Goal: Information Seeking & Learning: Learn about a topic

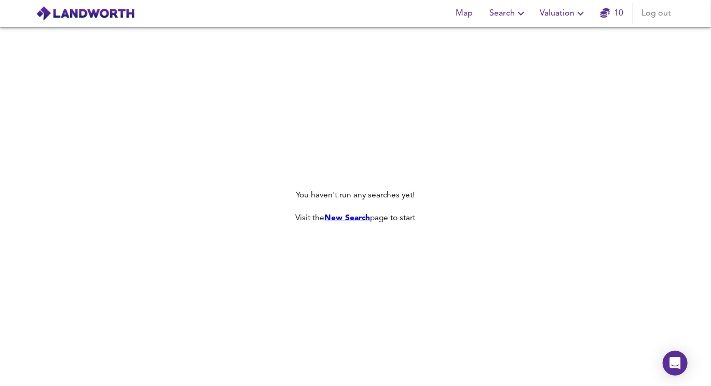
click at [352, 217] on link "New Search" at bounding box center [348, 218] width 46 height 8
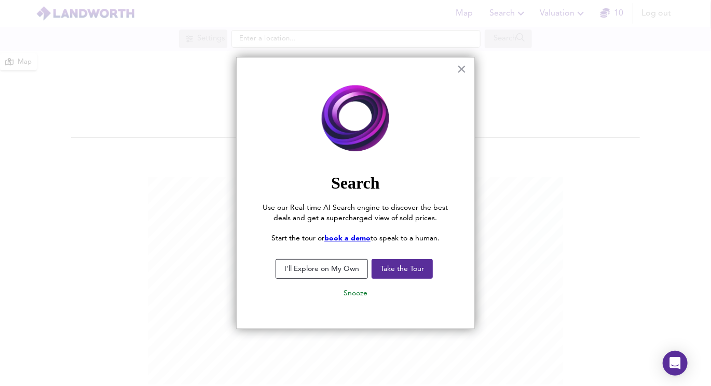
scroll to position [386, 711]
click at [384, 270] on button "Take the Tour" at bounding box center [401, 269] width 61 height 20
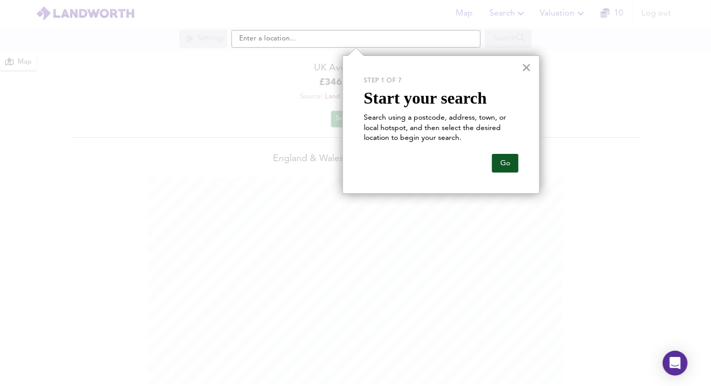
click at [497, 165] on button "Go" at bounding box center [505, 163] width 26 height 19
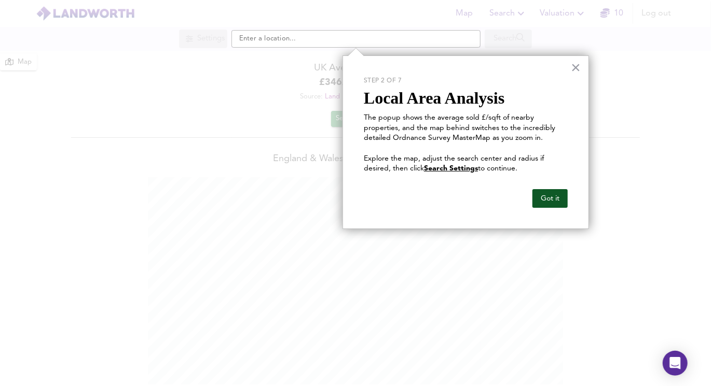
click at [533, 190] on button "Got it" at bounding box center [549, 198] width 35 height 19
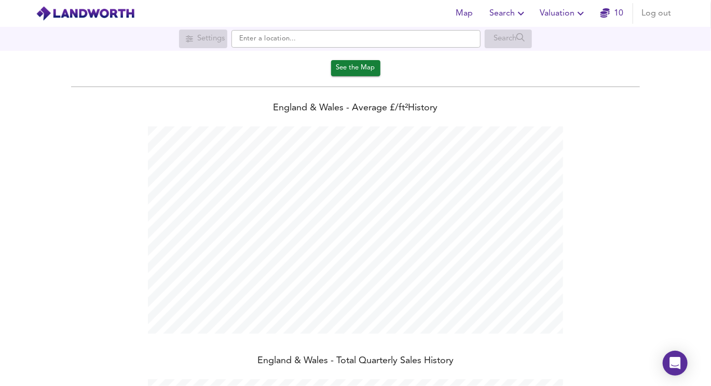
scroll to position [0, 0]
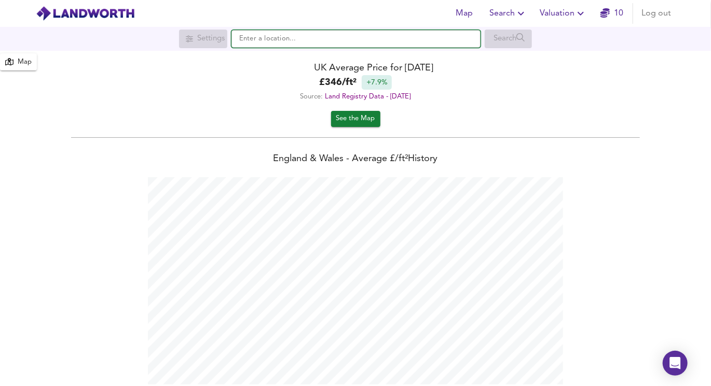
click at [287, 33] on input "text" at bounding box center [355, 39] width 249 height 18
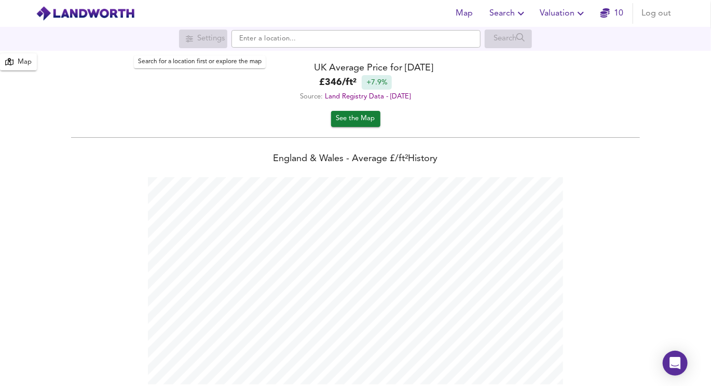
click at [204, 31] on div "Settings" at bounding box center [203, 39] width 48 height 19
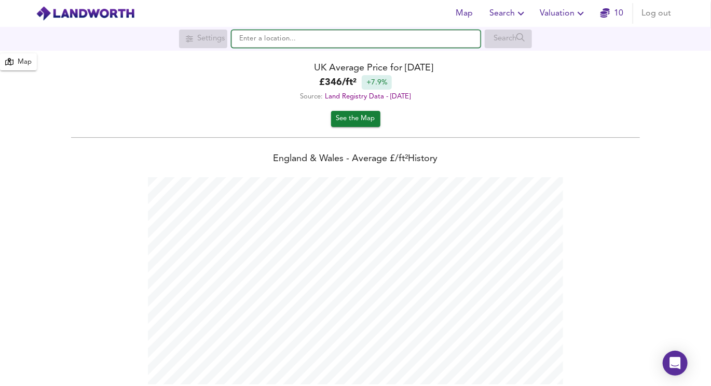
click at [283, 35] on input "text" at bounding box center [355, 39] width 249 height 18
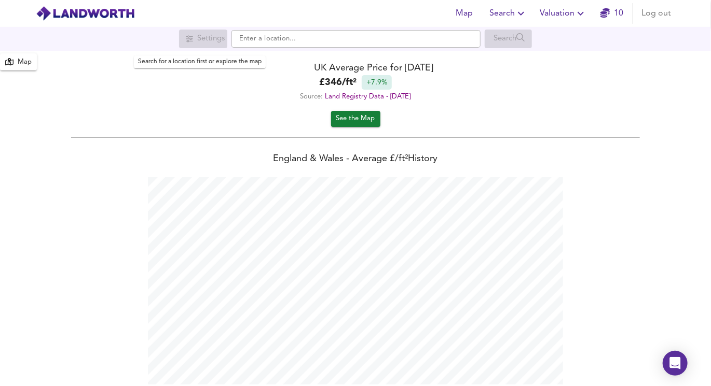
click at [204, 34] on div "Settings" at bounding box center [203, 39] width 48 height 19
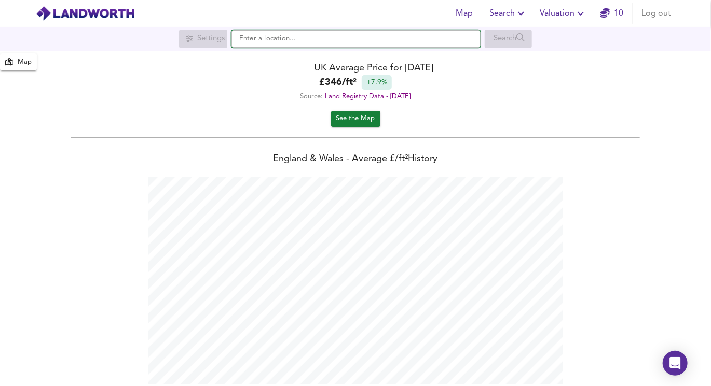
click at [242, 39] on input "text" at bounding box center [355, 39] width 249 height 18
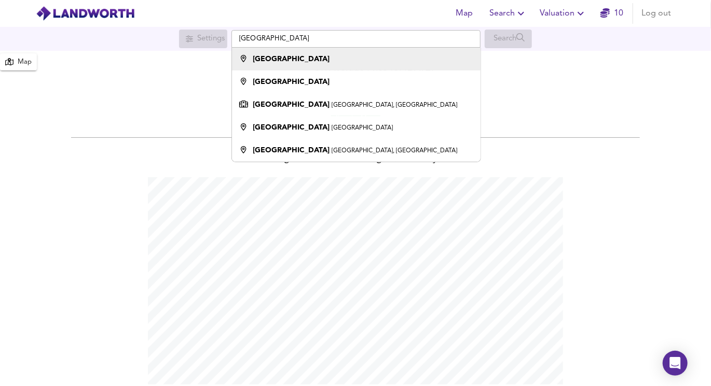
click at [251, 57] on div at bounding box center [243, 59] width 18 height 10
type input "[GEOGRAPHIC_DATA]"
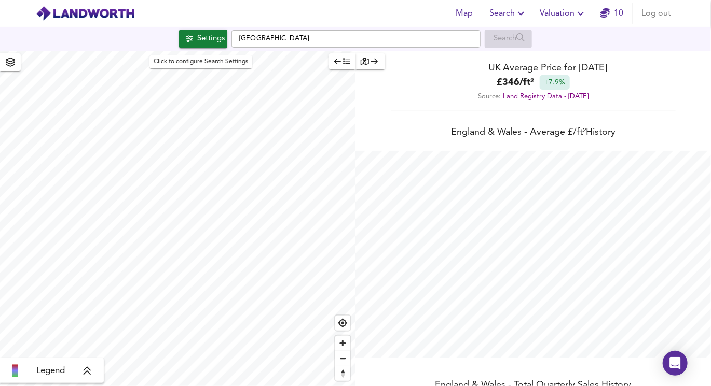
click at [202, 33] on div "Settings" at bounding box center [210, 38] width 27 height 13
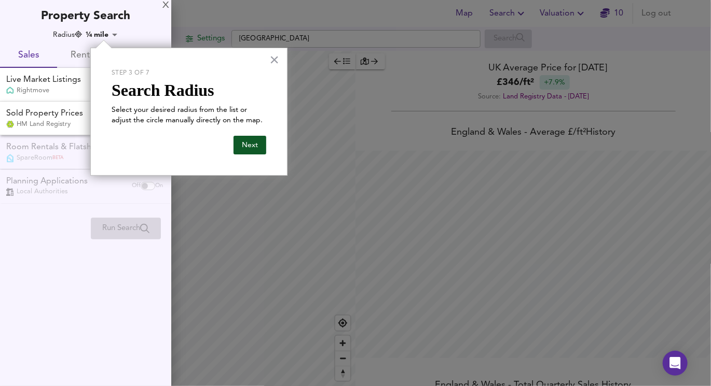
click at [258, 139] on button "Next" at bounding box center [249, 145] width 33 height 19
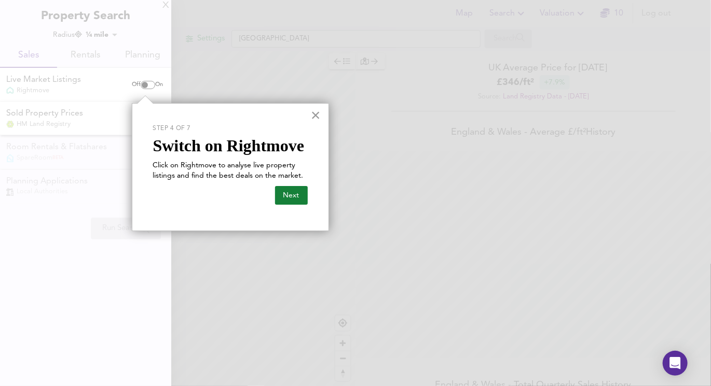
click at [317, 113] on button "×" at bounding box center [316, 115] width 10 height 17
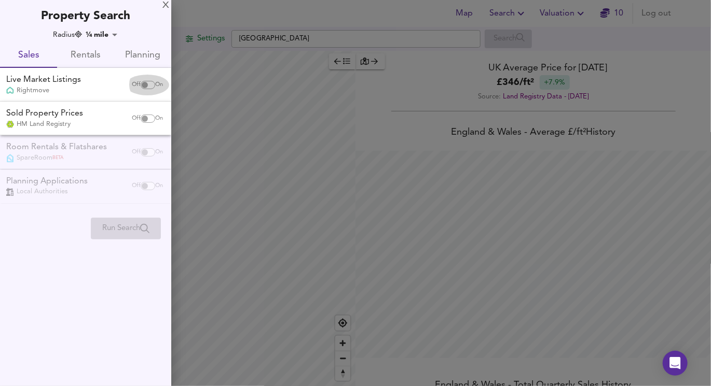
click at [141, 79] on div "Off On" at bounding box center [148, 85] width 44 height 21
checkbox input "false"
checkbox input "true"
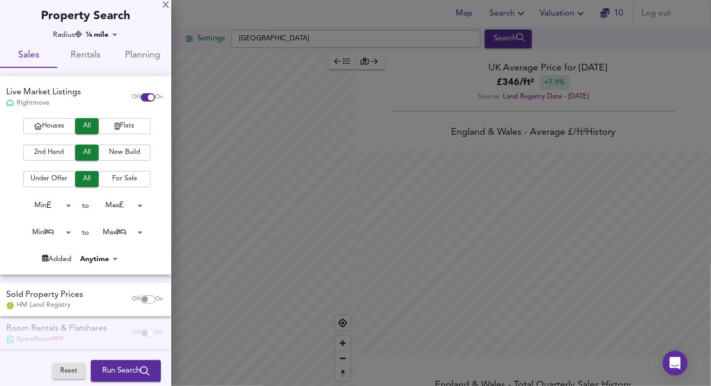
click at [92, 33] on body "Map Search Valuation 10 Log out Settings [GEOGRAPHIC_DATA] Search X Northampton…" at bounding box center [355, 193] width 711 height 386
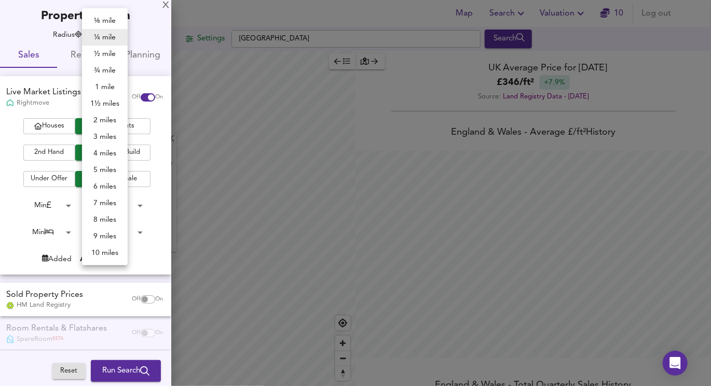
click at [108, 253] on li "10 miles" at bounding box center [105, 253] width 46 height 17
type input "16090"
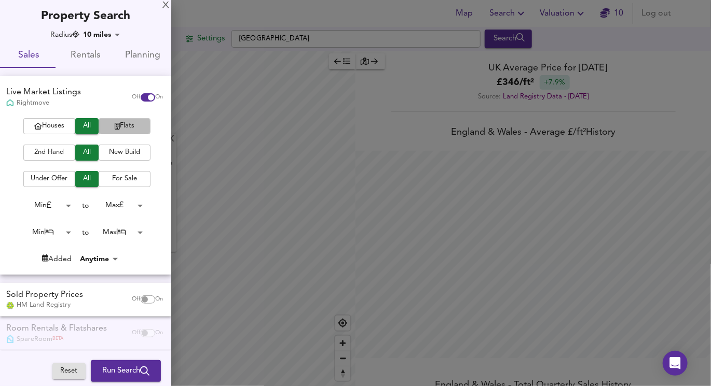
click at [116, 129] on span "Flats" at bounding box center [125, 126] width 42 height 12
click at [56, 152] on span "2nd Hand" at bounding box center [50, 153] width 42 height 12
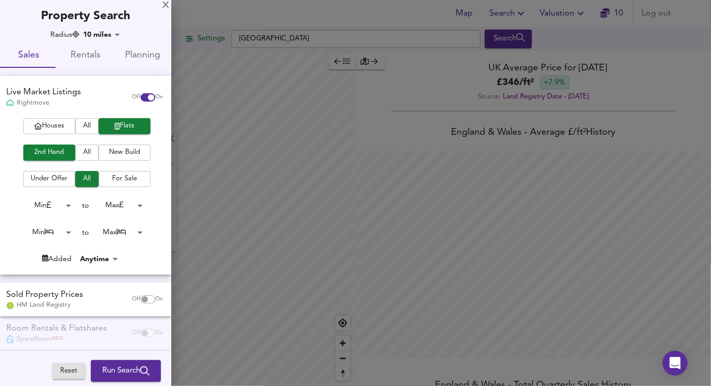
click at [117, 178] on span "For Sale" at bounding box center [125, 179] width 42 height 12
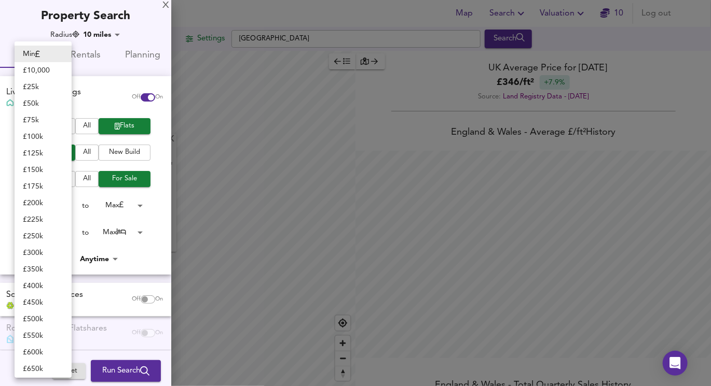
click at [60, 203] on body "Map Search Valuation 10 Log out Settings [GEOGRAPHIC_DATA] Search X Northampton…" at bounding box center [355, 193] width 711 height 386
click at [92, 98] on div at bounding box center [355, 193] width 711 height 386
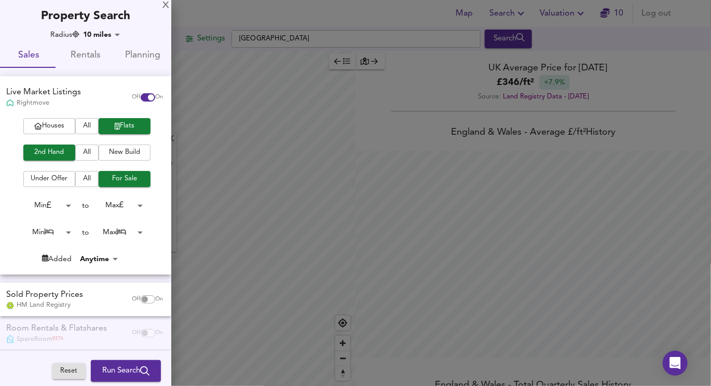
click at [122, 204] on body "Map Search Valuation 10 Log out Settings [GEOGRAPHIC_DATA] Search X Northampton…" at bounding box center [355, 193] width 711 height 386
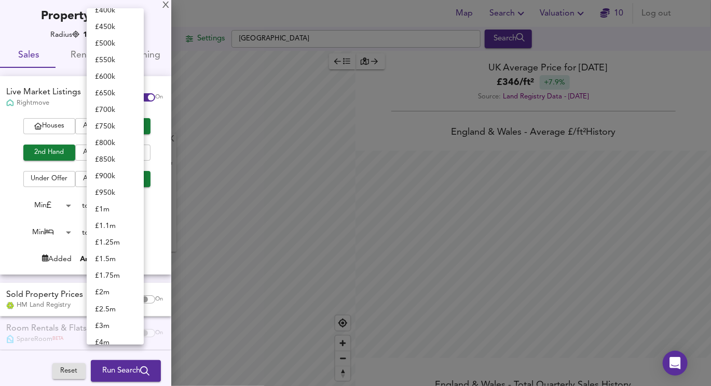
scroll to position [148, 0]
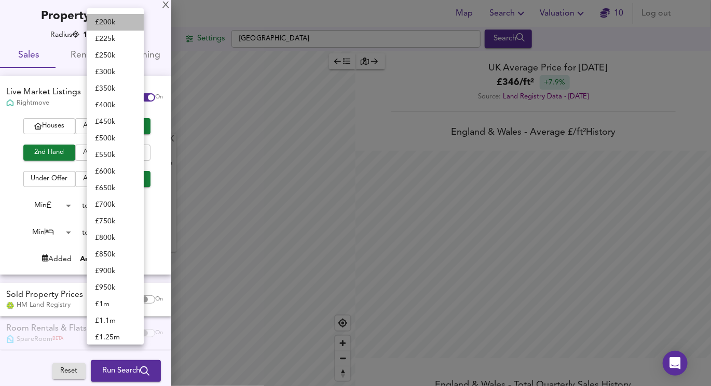
click at [114, 25] on li "£ 200k" at bounding box center [115, 22] width 57 height 17
type input "200000"
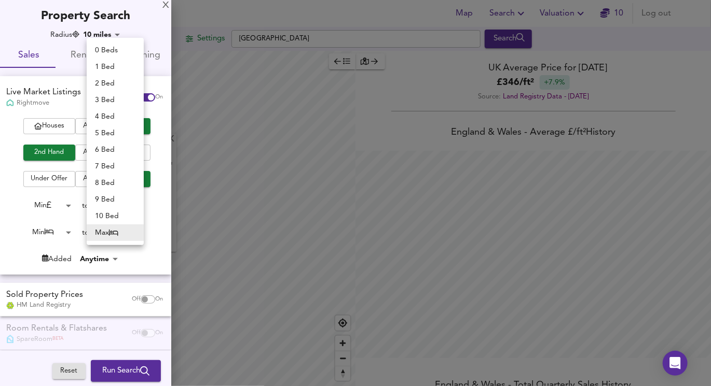
click at [107, 229] on body "Map Search Valuation 10 Log out Settings [GEOGRAPHIC_DATA] Search X Northampton…" at bounding box center [355, 193] width 711 height 386
click at [113, 67] on li "1 Bed" at bounding box center [115, 67] width 57 height 17
type input "1"
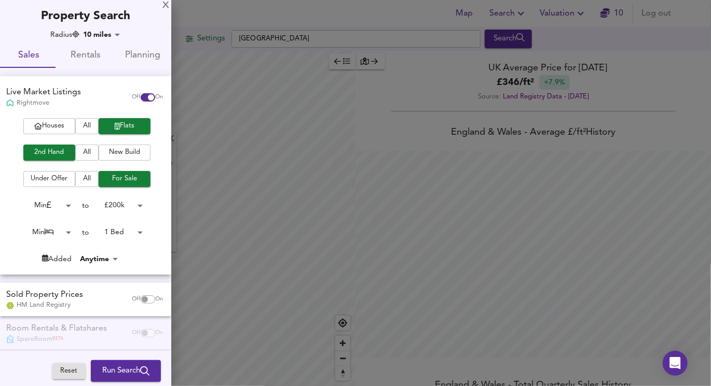
click at [62, 230] on body "Map Search Valuation 10 Log out Settings [GEOGRAPHIC_DATA] Search X Northampton…" at bounding box center [355, 193] width 711 height 386
click at [59, 247] on li "1 Bed" at bounding box center [43, 249] width 57 height 17
type input "1"
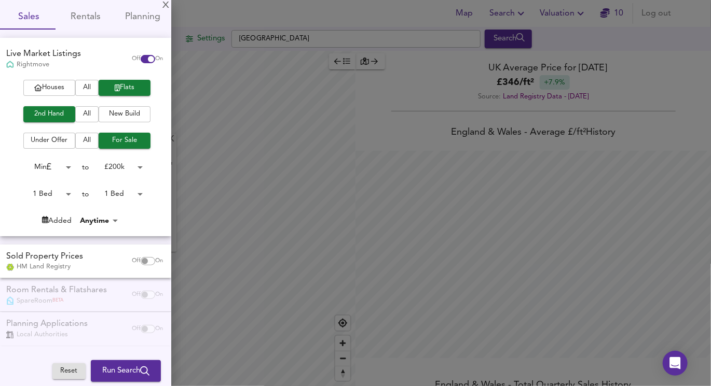
click at [120, 160] on body "Map Search Valuation 10 Log out Settings [GEOGRAPHIC_DATA] Search X Northampton…" at bounding box center [355, 193] width 711 height 386
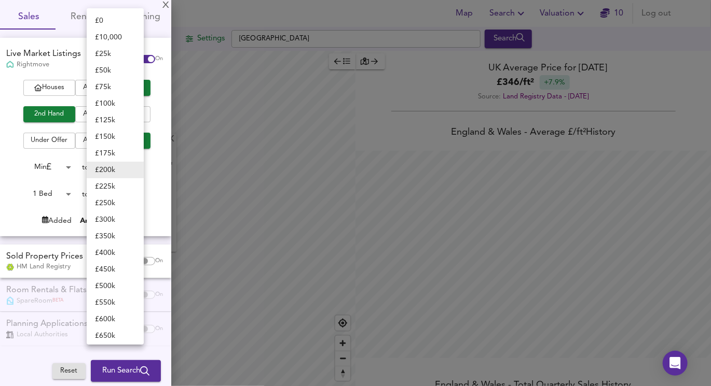
click at [154, 186] on div at bounding box center [355, 193] width 711 height 386
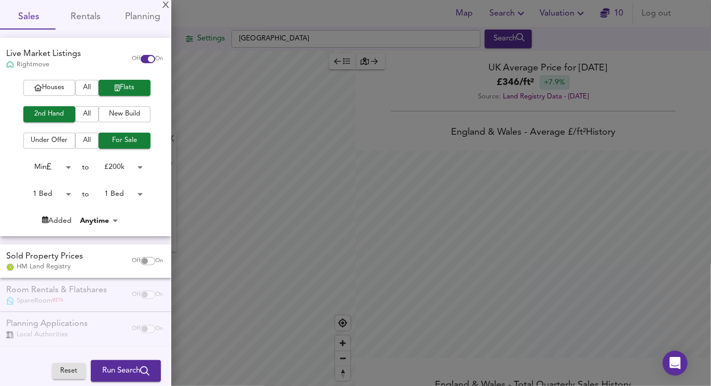
click at [47, 191] on body "Map Search Valuation 10 Log out Settings [GEOGRAPHIC_DATA] Search X Northampton…" at bounding box center [355, 193] width 711 height 386
click at [61, 158] on div at bounding box center [355, 193] width 711 height 386
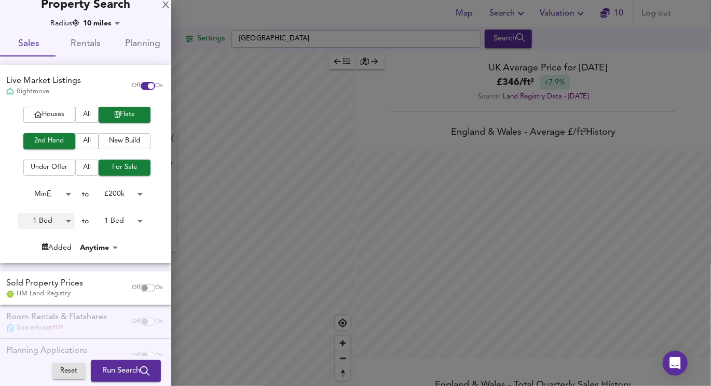
scroll to position [0, 0]
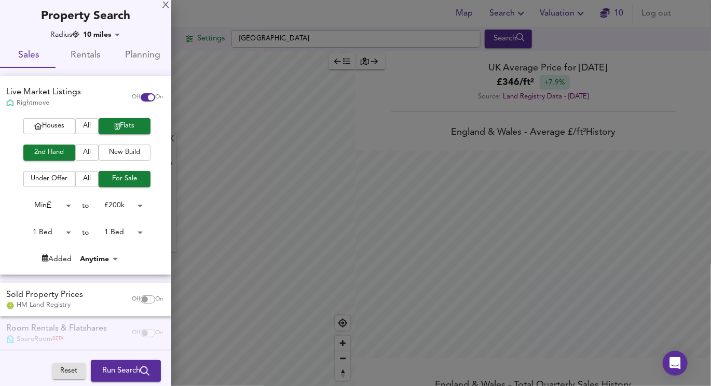
click at [99, 32] on body "Map Search Valuation 10 Log out Settings [GEOGRAPHIC_DATA] Search X Northampton…" at bounding box center [355, 193] width 711 height 386
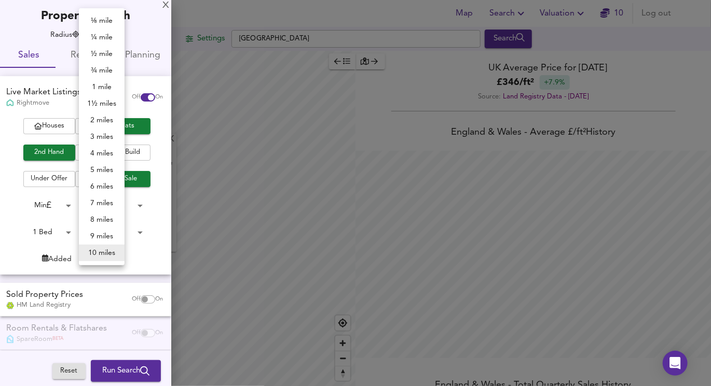
click at [206, 127] on div at bounding box center [355, 193] width 711 height 386
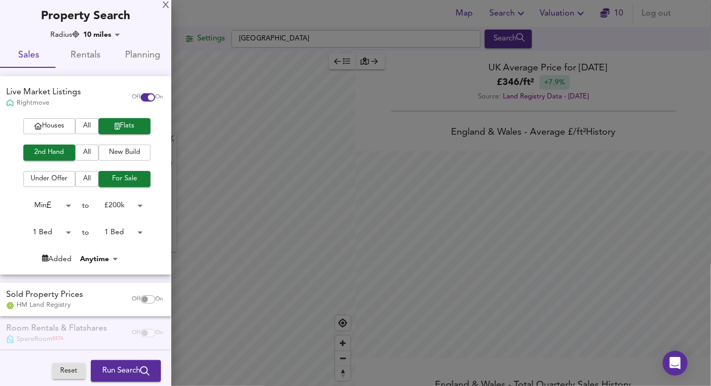
click at [224, 137] on div at bounding box center [355, 193] width 711 height 386
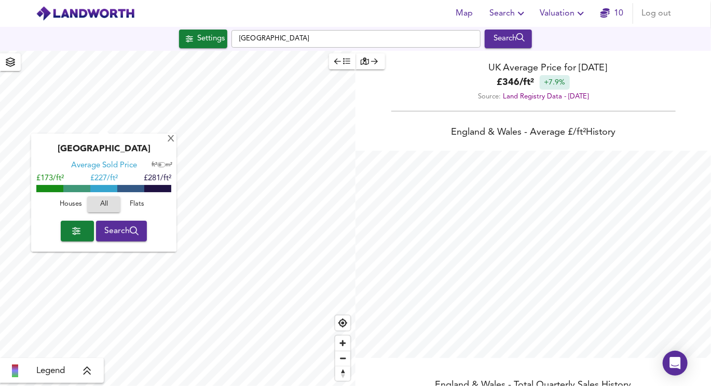
click at [15, 66] on span "button" at bounding box center [10, 62] width 17 height 15
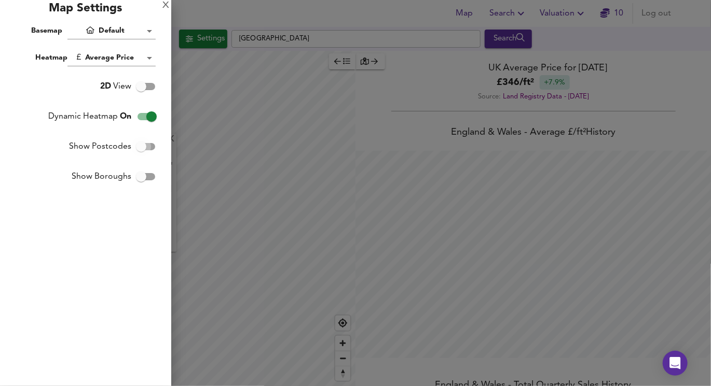
click at [142, 154] on input "Show Postcodes" at bounding box center [141, 147] width 59 height 20
checkbox input "true"
click at [188, 107] on div at bounding box center [355, 193] width 711 height 386
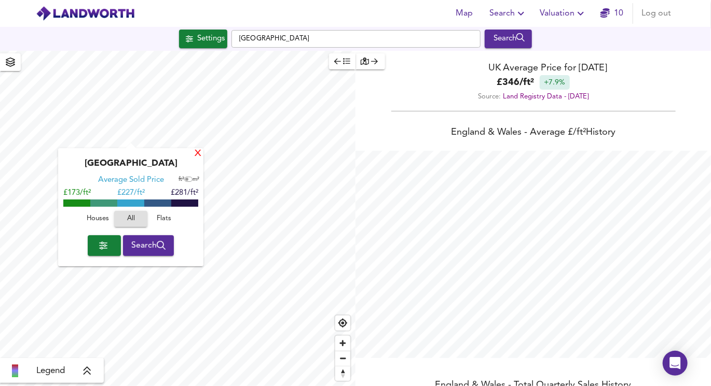
click at [199, 154] on div "X" at bounding box center [197, 154] width 9 height 10
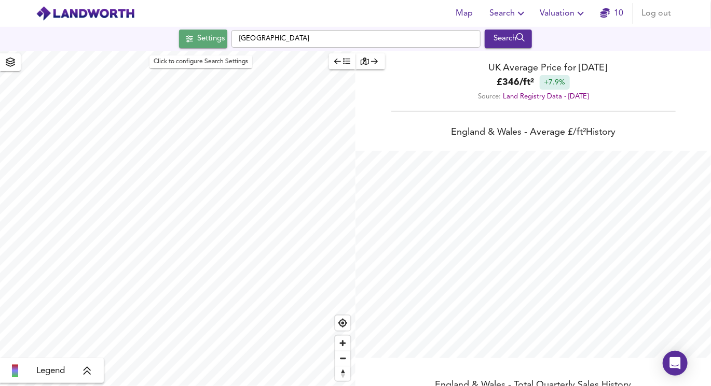
click at [200, 40] on div "Settings" at bounding box center [210, 38] width 27 height 13
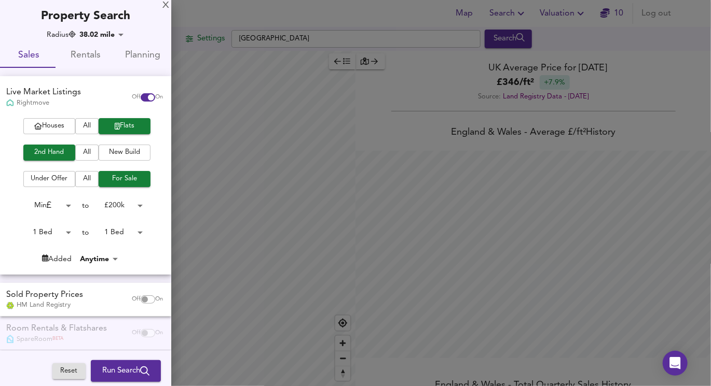
click at [210, 90] on div at bounding box center [355, 193] width 711 height 386
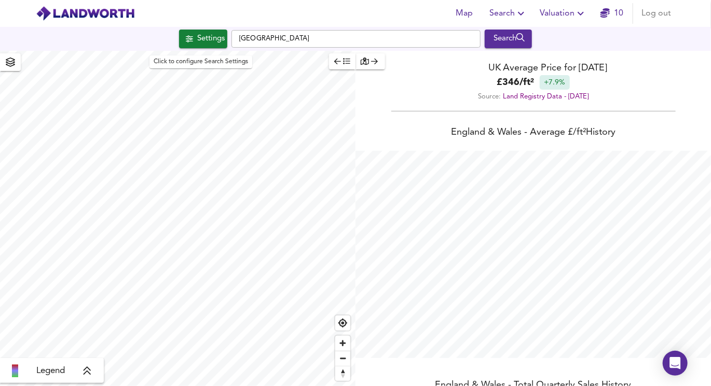
click at [192, 47] on button "Settings" at bounding box center [203, 39] width 48 height 19
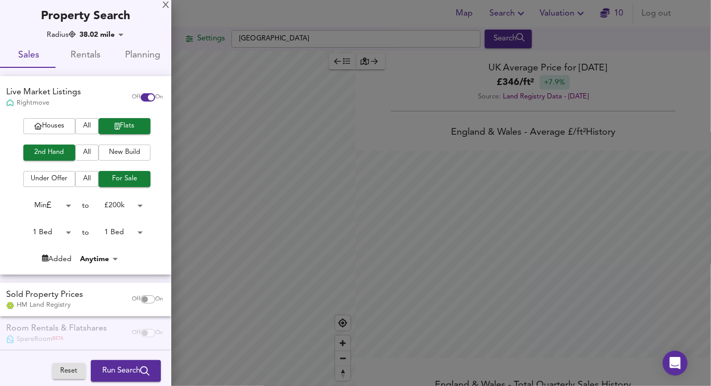
click at [94, 37] on body "Map Search Valuation 10 Log out Settings [GEOGRAPHIC_DATA] Search Legend UK Ave…" at bounding box center [355, 193] width 711 height 386
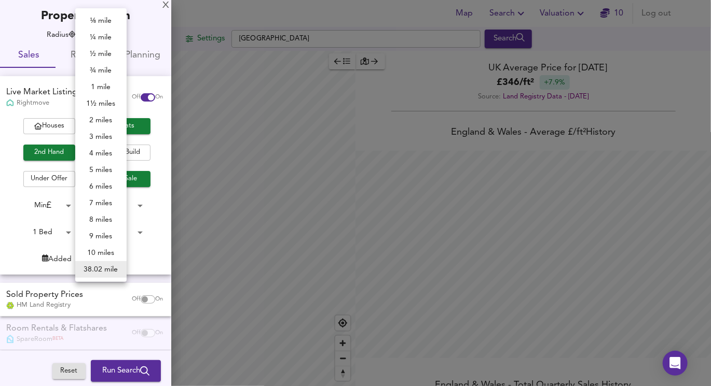
click at [242, 189] on div at bounding box center [355, 193] width 711 height 386
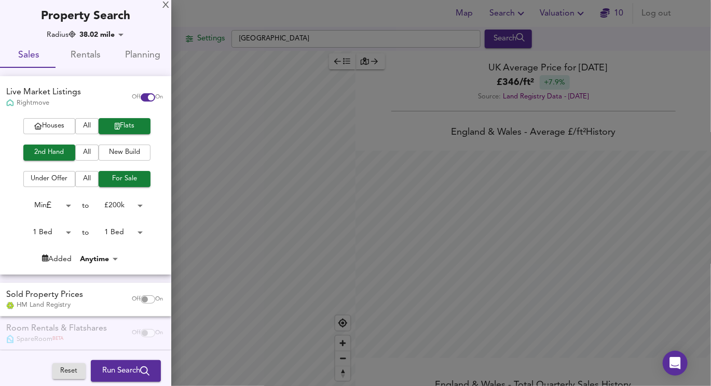
click at [194, 119] on div at bounding box center [355, 193] width 711 height 386
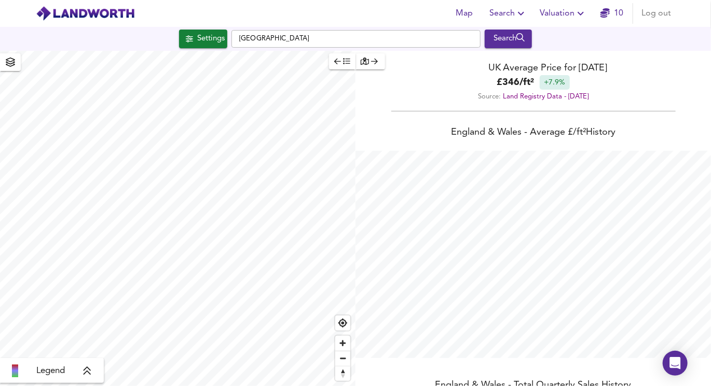
type input "64360"
click at [210, 42] on div "Settings" at bounding box center [210, 38] width 27 height 13
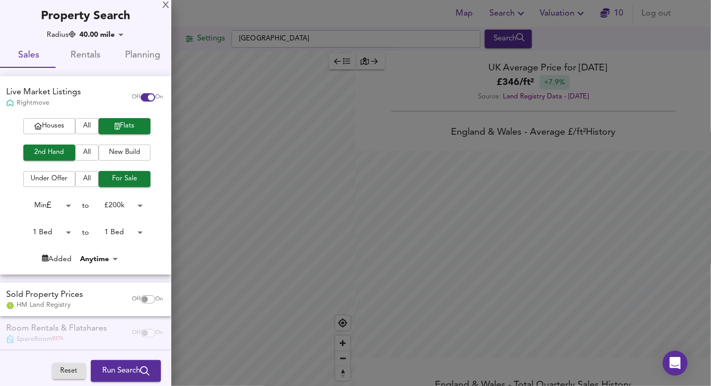
click at [210, 44] on div at bounding box center [355, 193] width 711 height 386
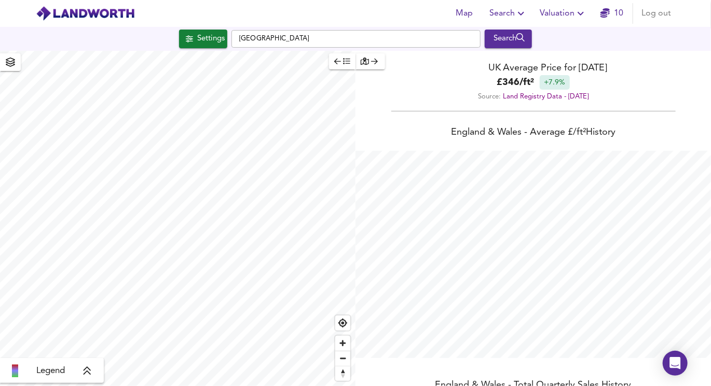
click at [261, 49] on div "Settings [GEOGRAPHIC_DATA] Search" at bounding box center [355, 39] width 711 height 24
click at [261, 39] on input "[GEOGRAPHIC_DATA]" at bounding box center [355, 39] width 249 height 18
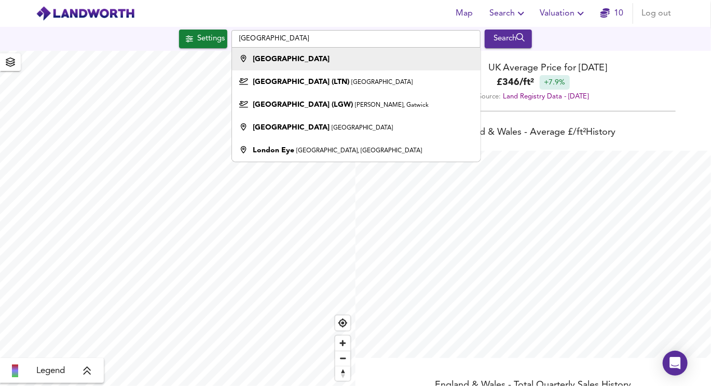
click at [301, 54] on div "[GEOGRAPHIC_DATA]" at bounding box center [353, 59] width 238 height 10
type input "[GEOGRAPHIC_DATA]"
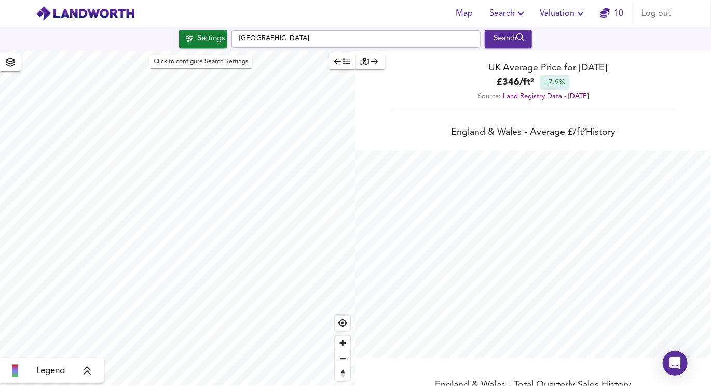
click at [208, 34] on div "Settings" at bounding box center [210, 38] width 27 height 13
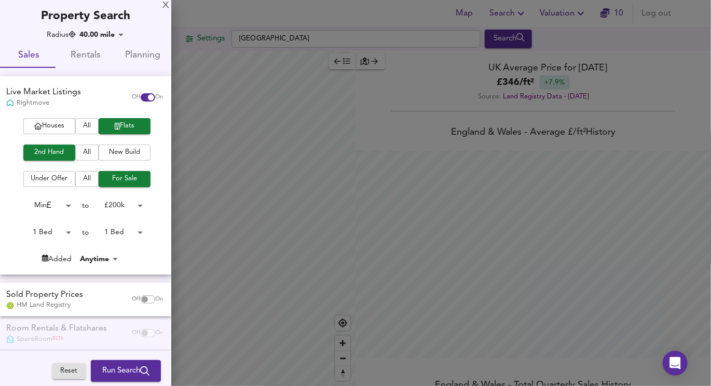
click at [233, 87] on div at bounding box center [355, 193] width 711 height 386
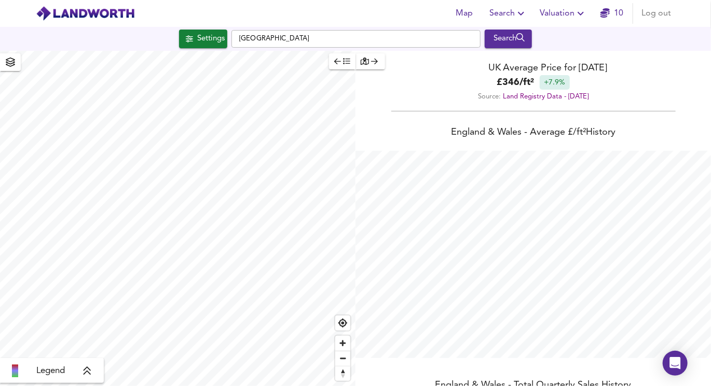
click at [507, 48] on div "Settings [GEOGRAPHIC_DATA] Search" at bounding box center [355, 39] width 711 height 24
click at [505, 46] on button "Search" at bounding box center [508, 39] width 47 height 19
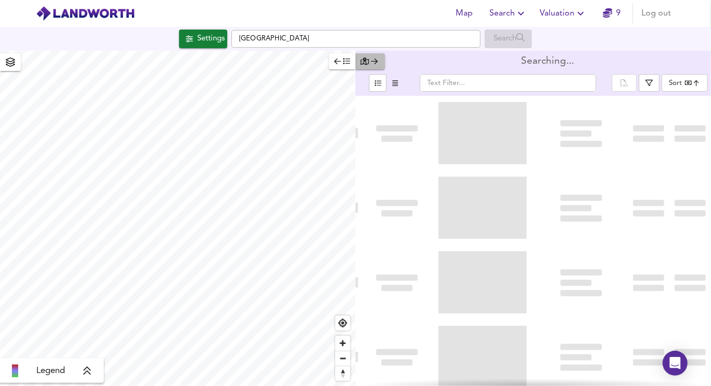
click at [373, 63] on icon "button" at bounding box center [374, 61] width 7 height 7
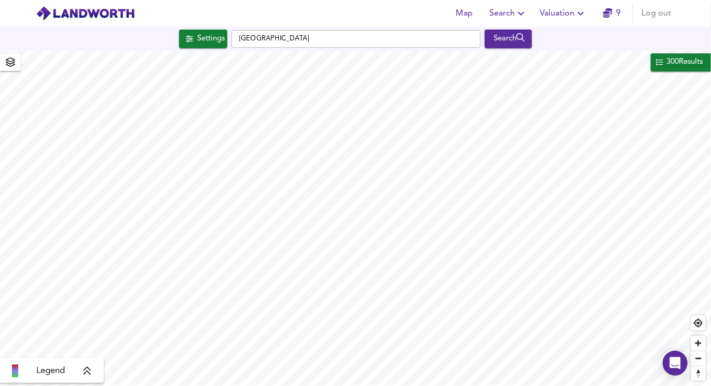
click at [697, 58] on div "300 Results" at bounding box center [684, 62] width 38 height 13
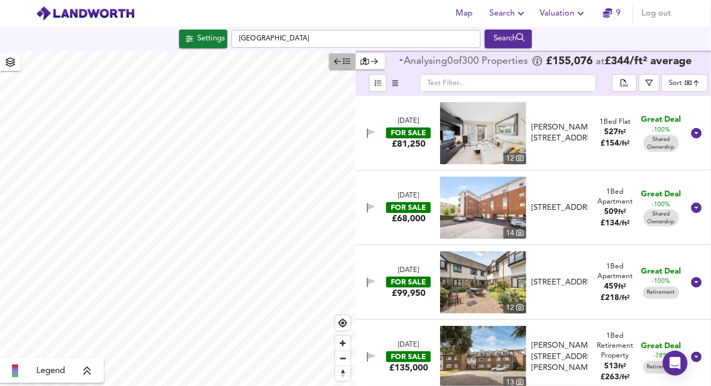
click at [340, 59] on icon "button" at bounding box center [337, 61] width 7 height 7
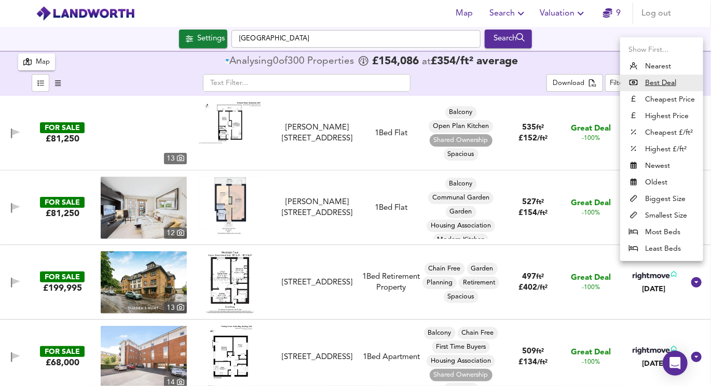
click at [660, 89] on body "Map Search Valuation 9 Log out Settings [GEOGRAPHIC_DATA] Search 300 Results Le…" at bounding box center [355, 193] width 711 height 386
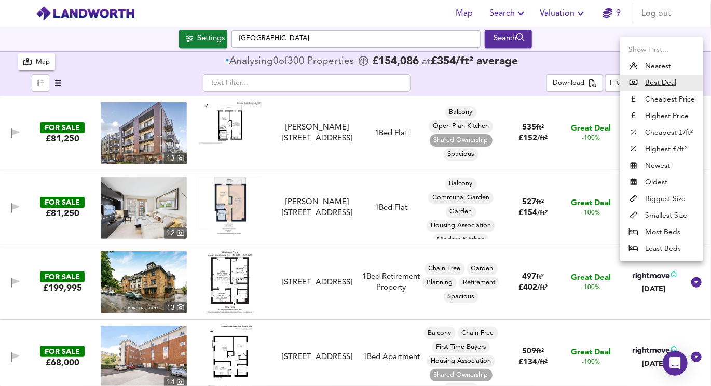
click at [657, 201] on li "Biggest Size" at bounding box center [661, 199] width 83 height 17
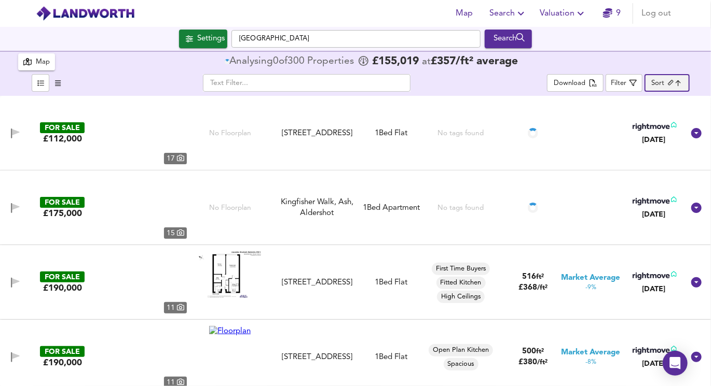
type input "biggest"
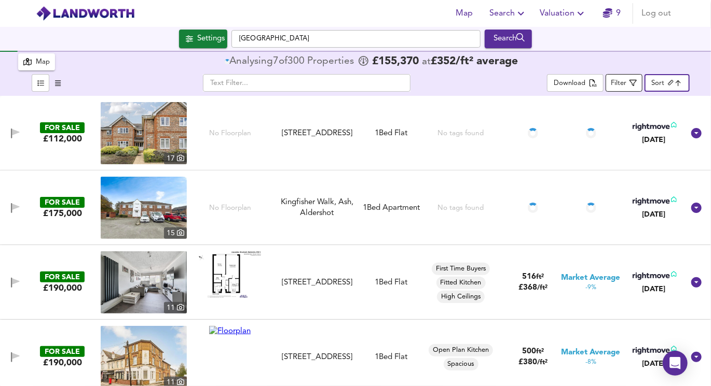
click at [633, 89] on span "Filter" at bounding box center [624, 83] width 26 height 13
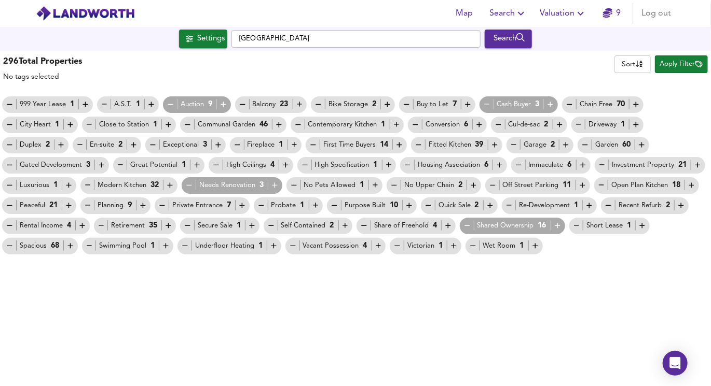
click at [382, 224] on div "Share of Freehold 4" at bounding box center [405, 225] width 93 height 11
click at [467, 224] on icon "button" at bounding box center [467, 226] width 9 height 9
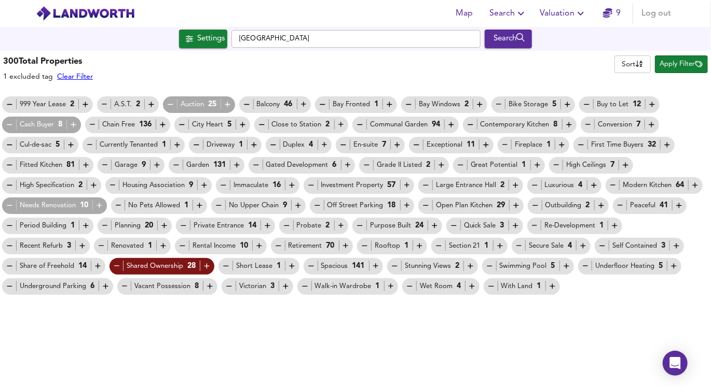
click at [226, 105] on icon "button" at bounding box center [227, 104] width 5 height 5
click at [95, 267] on icon "button" at bounding box center [97, 266] width 9 height 9
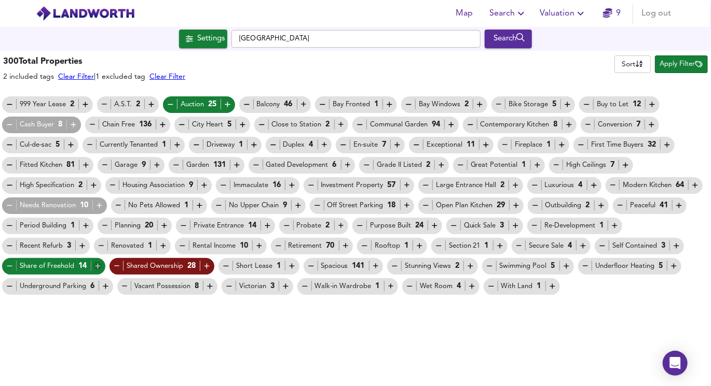
click at [98, 267] on icon "button" at bounding box center [97, 266] width 9 height 9
click at [173, 108] on div "Auction 25" at bounding box center [199, 104] width 66 height 11
click at [170, 107] on icon "button" at bounding box center [170, 104] width 9 height 9
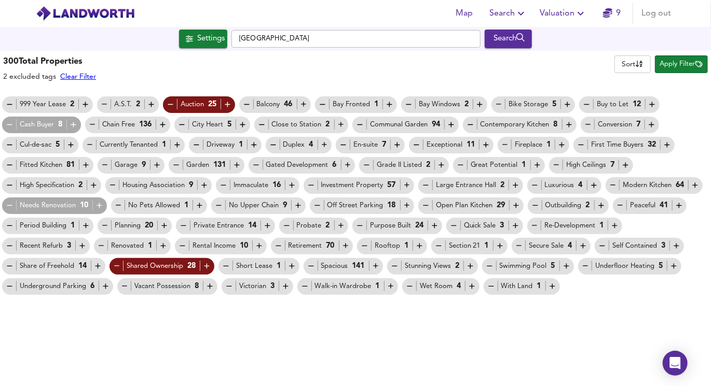
click at [115, 265] on icon "button" at bounding box center [117, 266] width 9 height 9
click at [224, 106] on icon "button" at bounding box center [227, 104] width 9 height 9
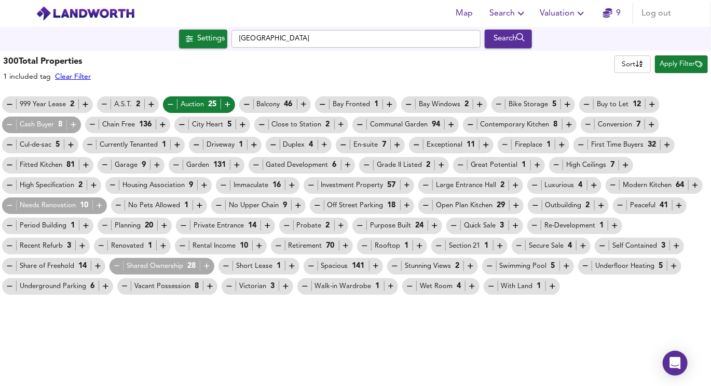
click at [670, 60] on span "Apply Filter" at bounding box center [681, 65] width 43 height 12
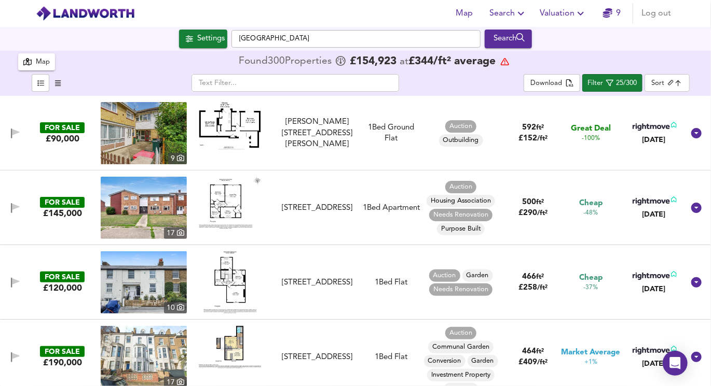
click at [660, 84] on body "Map Search Valuation 9 Log out Settings [GEOGRAPHIC_DATA] Search 300 Results Le…" at bounding box center [355, 193] width 711 height 386
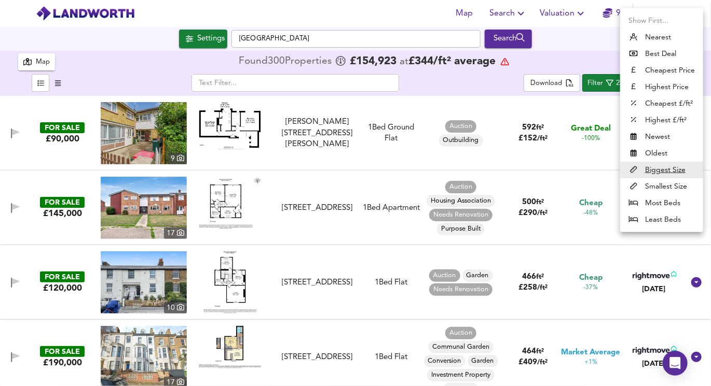
click at [562, 106] on div at bounding box center [355, 193] width 711 height 386
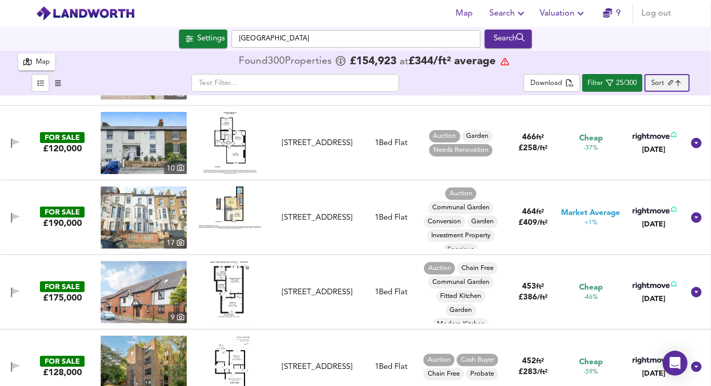
scroll to position [141, 0]
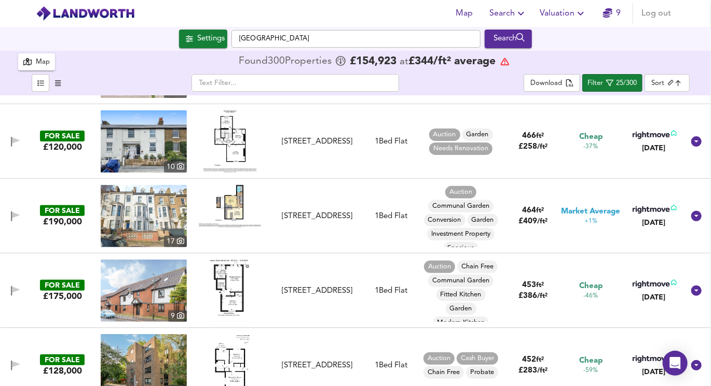
click at [234, 217] on img at bounding box center [230, 206] width 62 height 43
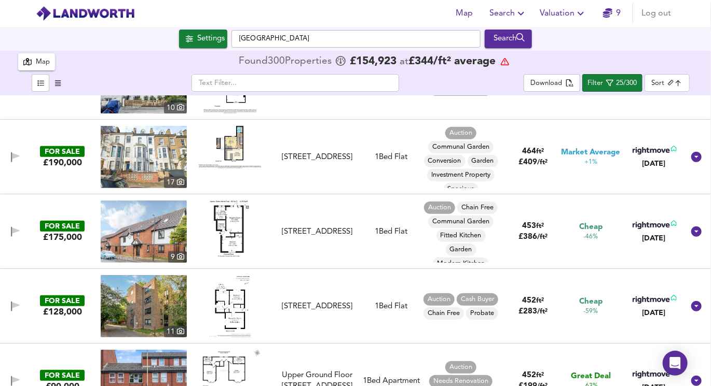
scroll to position [207, 0]
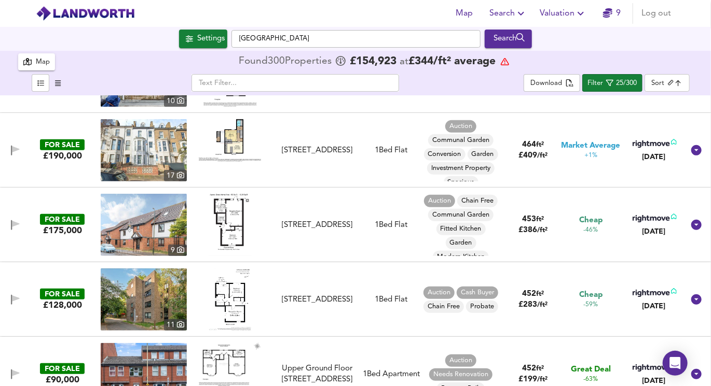
click at [241, 227] on img at bounding box center [230, 225] width 43 height 62
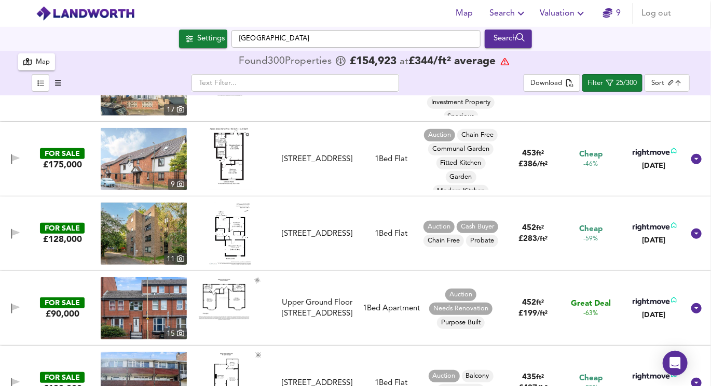
scroll to position [283, 0]
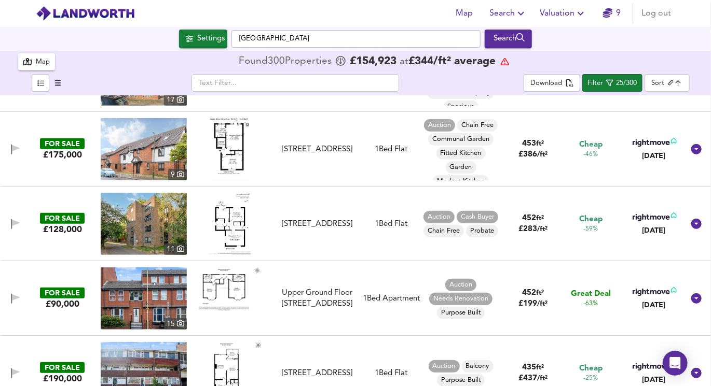
click at [231, 228] on img at bounding box center [230, 224] width 42 height 62
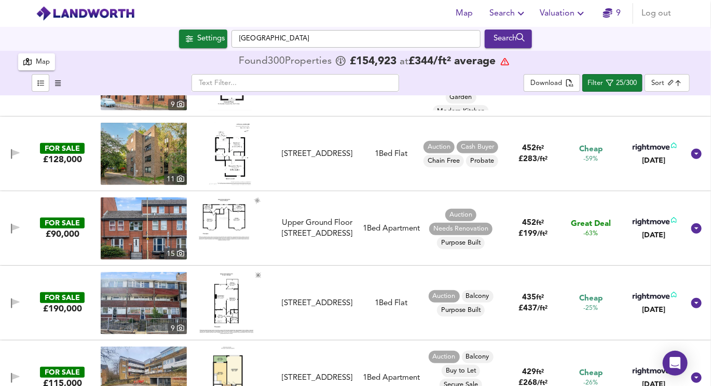
scroll to position [364, 0]
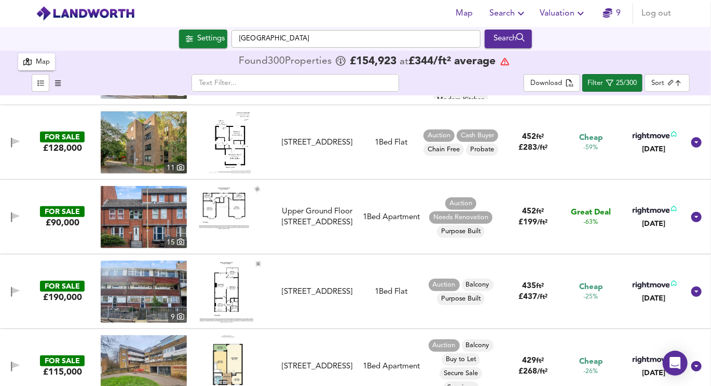
click at [228, 164] on img at bounding box center [230, 143] width 42 height 62
click at [227, 206] on img at bounding box center [230, 207] width 62 height 43
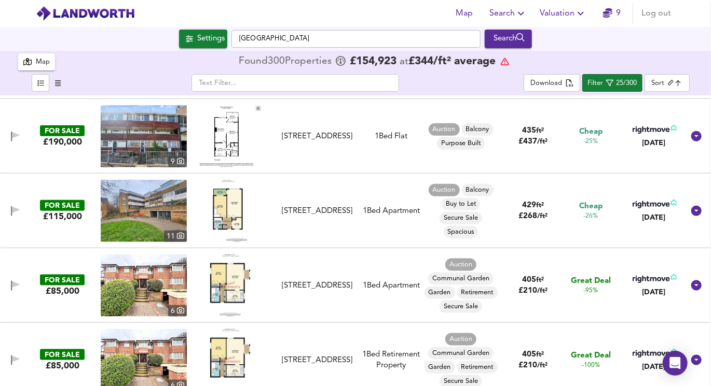
scroll to position [521, 0]
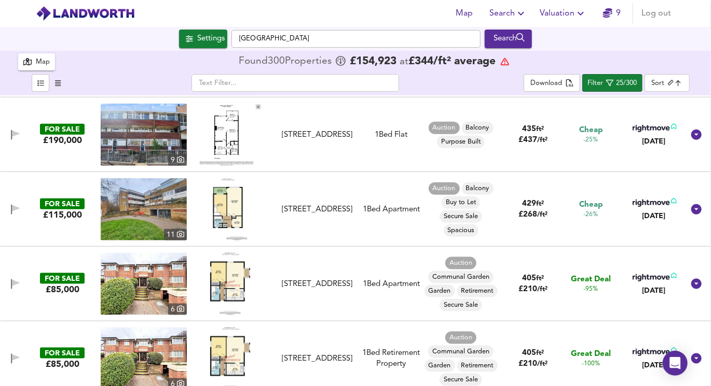
click at [231, 212] on img at bounding box center [230, 209] width 35 height 62
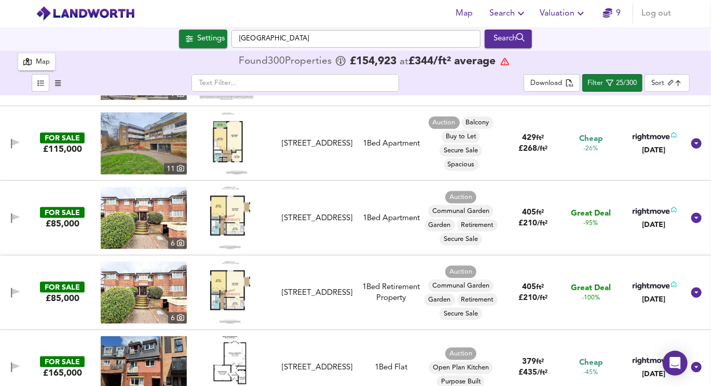
scroll to position [591, 0]
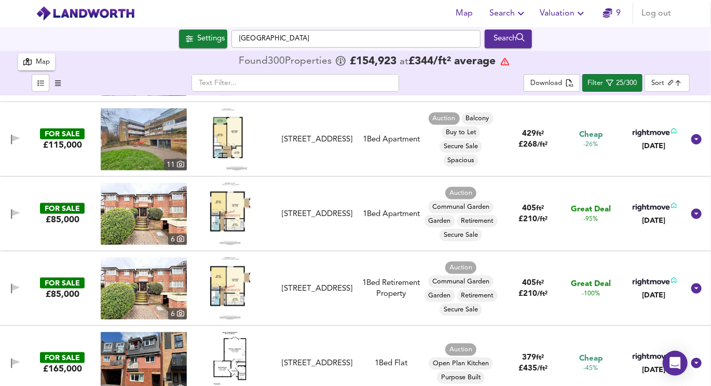
click at [232, 216] on img at bounding box center [230, 214] width 40 height 62
click at [686, 82] on body "Map Search Valuation 9 Log out Settings [GEOGRAPHIC_DATA] Search 300 Results Le…" at bounding box center [355, 193] width 711 height 386
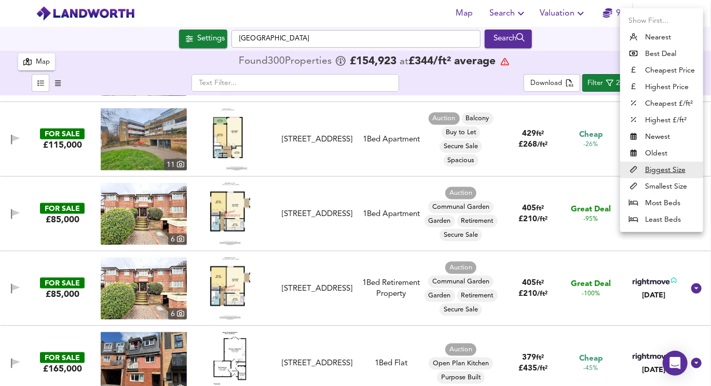
click at [587, 77] on div at bounding box center [355, 193] width 711 height 386
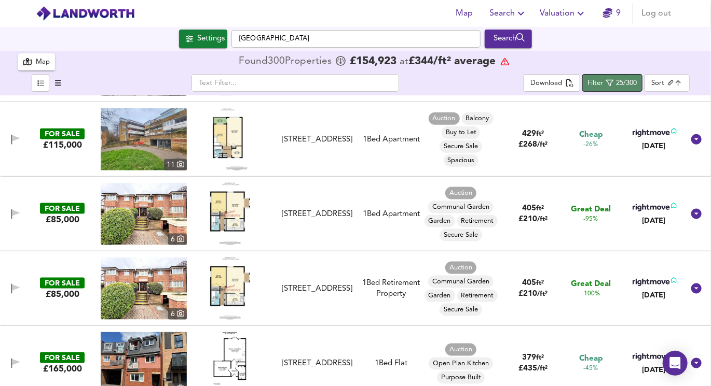
click at [596, 80] on div "Filter" at bounding box center [595, 84] width 16 height 12
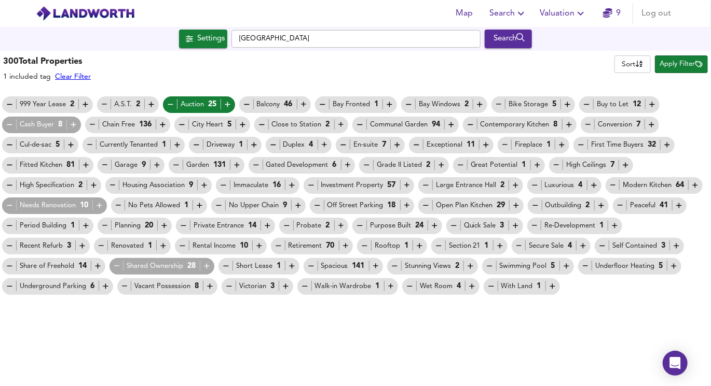
click at [288, 248] on div "Retirement 70" at bounding box center [312, 246] width 76 height 11
click at [279, 246] on icon "button" at bounding box center [277, 246] width 5 height 1
click at [668, 64] on span "Apply Filter" at bounding box center [681, 65] width 43 height 12
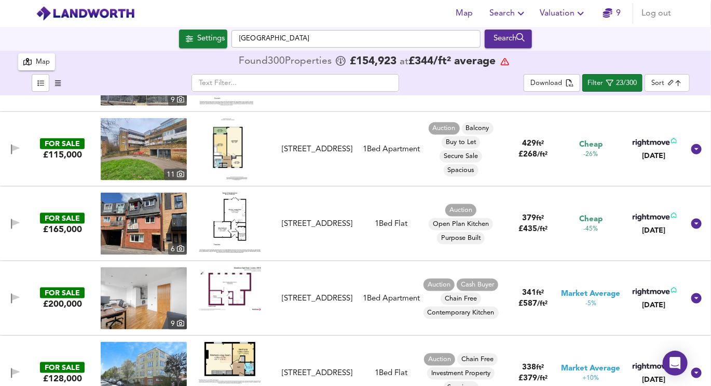
scroll to position [592, 0]
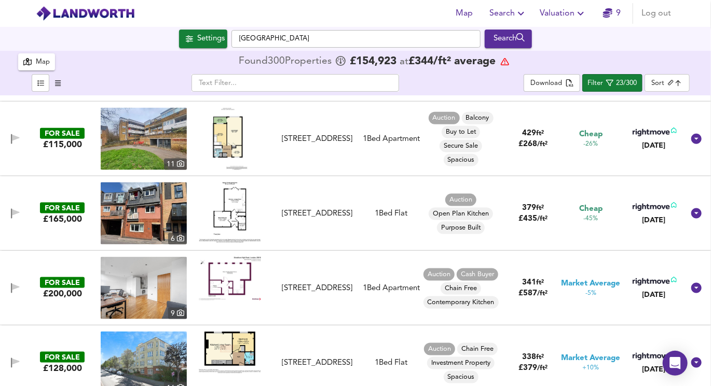
click at [239, 210] on img at bounding box center [230, 213] width 62 height 60
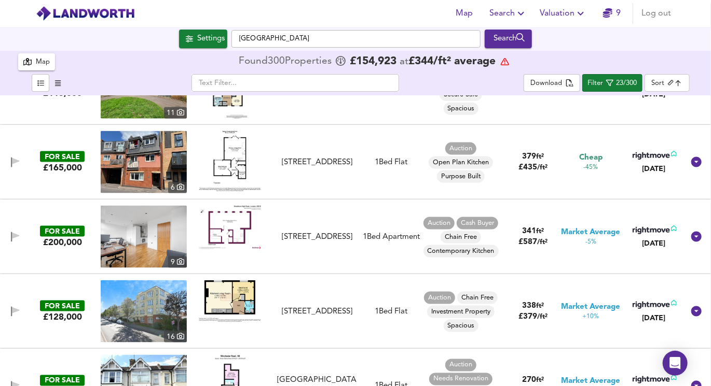
scroll to position [648, 0]
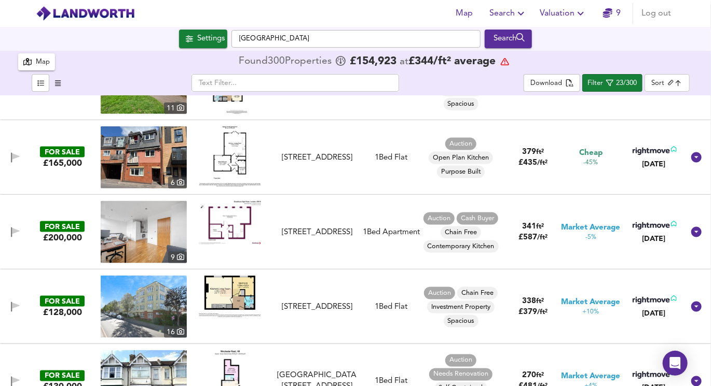
click at [228, 292] on img at bounding box center [230, 297] width 62 height 42
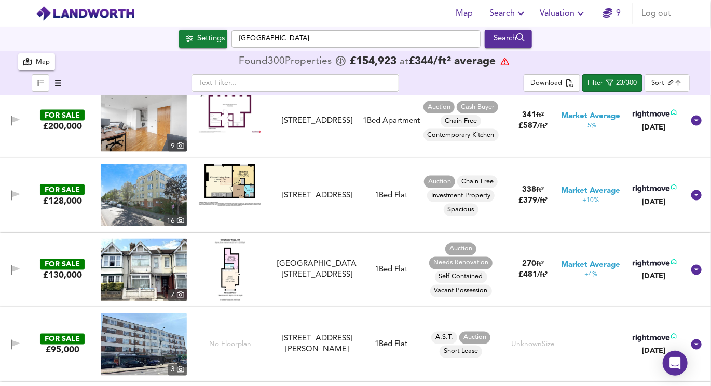
scroll to position [768, 0]
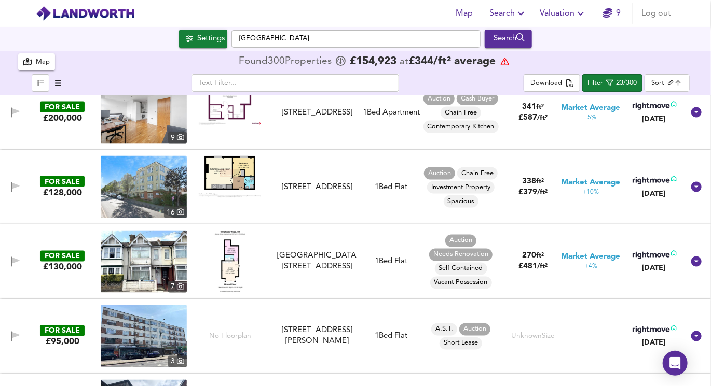
click at [233, 257] on img at bounding box center [230, 262] width 31 height 62
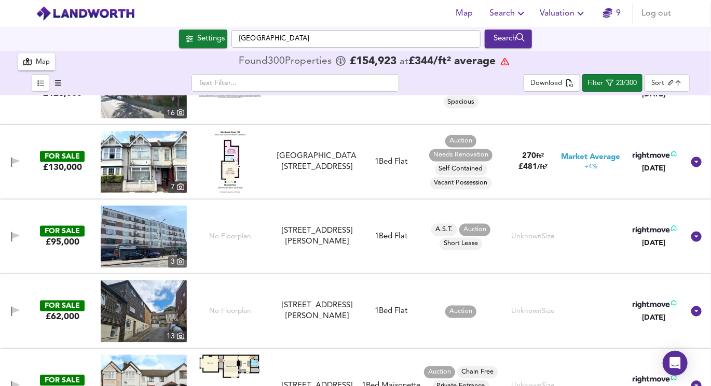
scroll to position [888, 0]
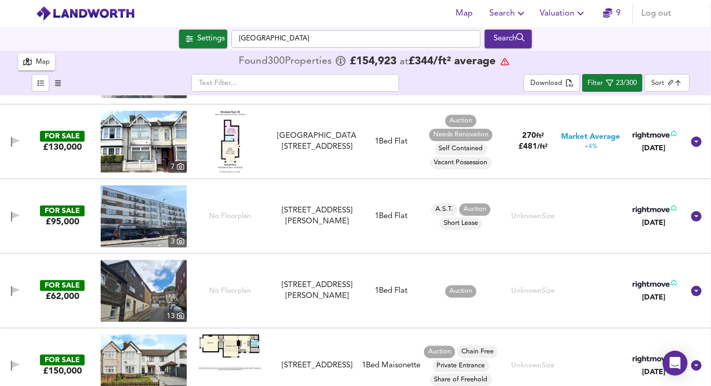
click at [171, 230] on img at bounding box center [144, 217] width 86 height 62
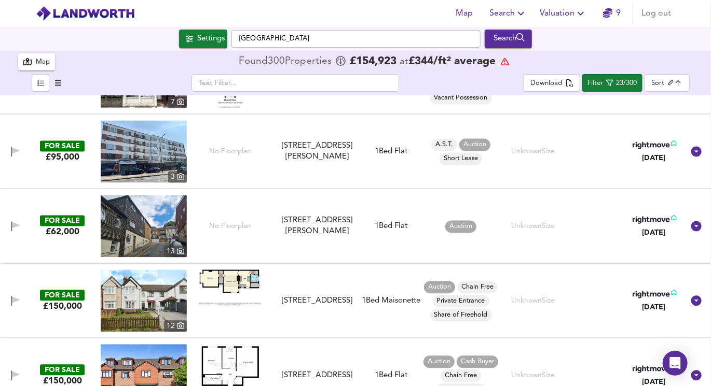
scroll to position [957, 0]
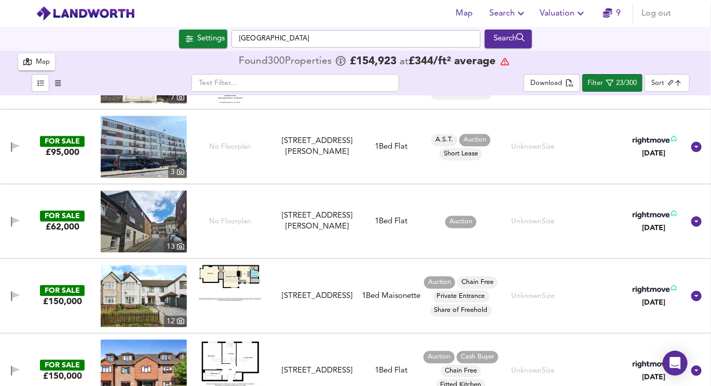
click at [158, 232] on img at bounding box center [144, 222] width 86 height 62
click at [218, 273] on img at bounding box center [230, 284] width 62 height 36
click at [142, 289] on img at bounding box center [144, 297] width 86 height 62
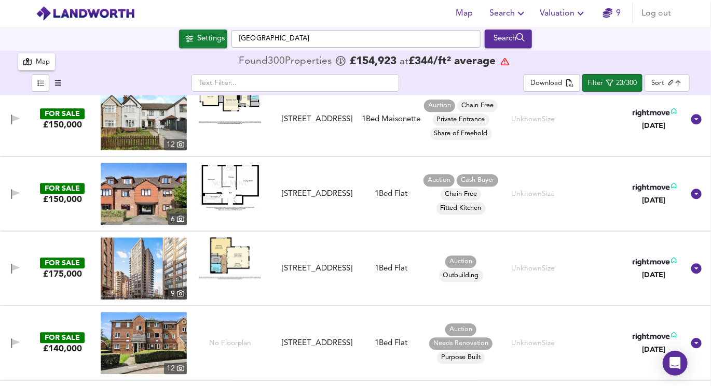
scroll to position [1136, 0]
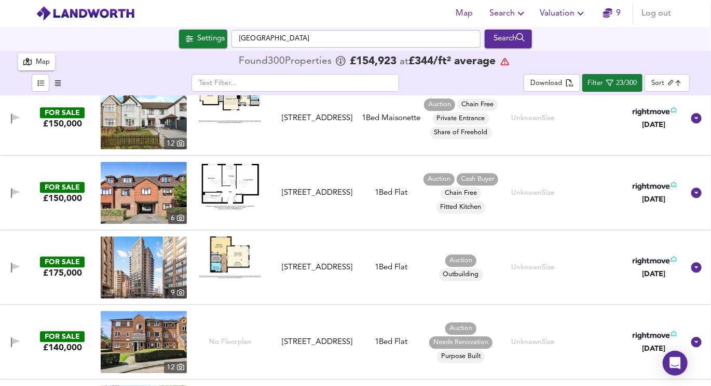
click at [243, 188] on img at bounding box center [230, 186] width 62 height 49
click at [224, 197] on img at bounding box center [230, 186] width 62 height 49
click at [164, 181] on img at bounding box center [144, 193] width 86 height 62
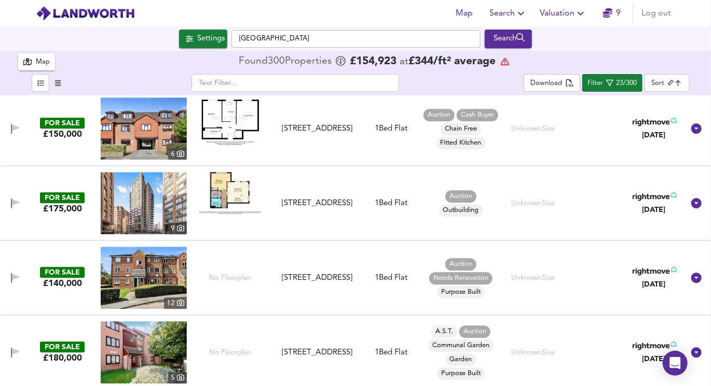
scroll to position [1213, 0]
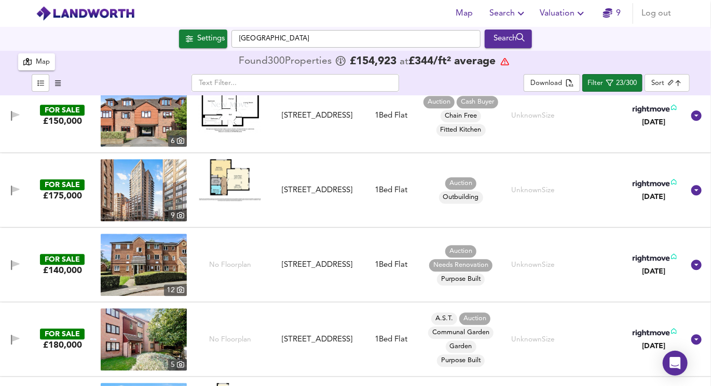
click at [222, 182] on img at bounding box center [230, 180] width 62 height 42
click at [143, 260] on img at bounding box center [144, 265] width 86 height 62
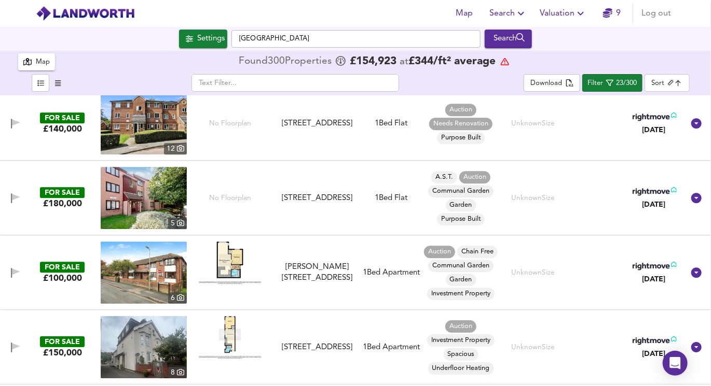
scroll to position [1372, 0]
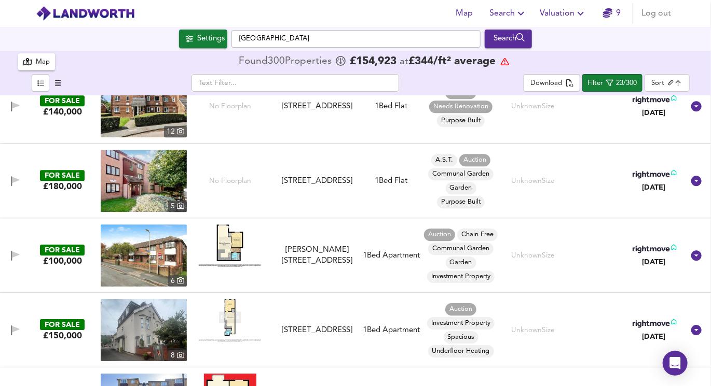
click at [230, 261] on img at bounding box center [230, 246] width 62 height 43
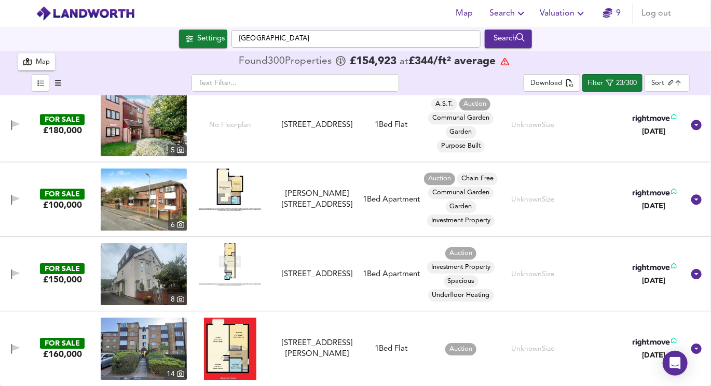
click at [234, 269] on img at bounding box center [230, 264] width 62 height 43
click at [236, 339] on img at bounding box center [230, 349] width 52 height 62
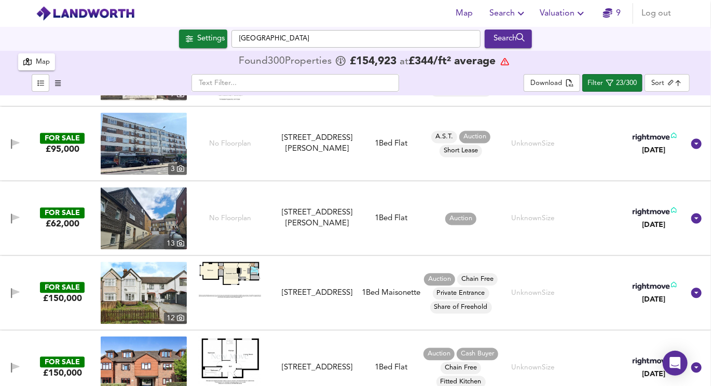
scroll to position [757, 0]
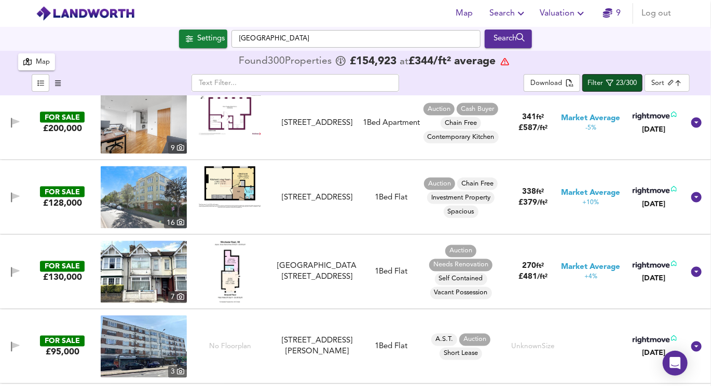
click at [615, 77] on span "Filter 23/300" at bounding box center [611, 83] width 49 height 13
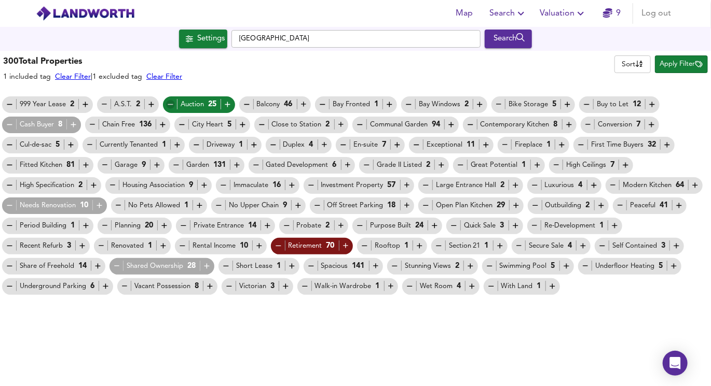
click at [168, 101] on icon "button" at bounding box center [170, 104] width 9 height 9
click at [363, 164] on icon "button" at bounding box center [366, 165] width 9 height 9
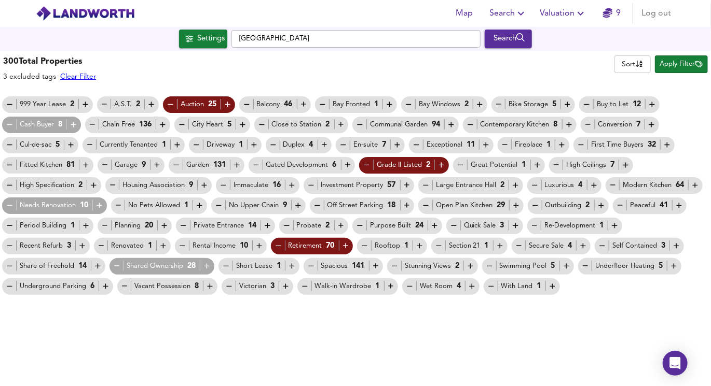
click at [365, 165] on icon "button" at bounding box center [366, 165] width 9 height 9
click at [365, 166] on icon "button" at bounding box center [366, 165] width 9 height 9
click at [10, 248] on icon "button" at bounding box center [9, 246] width 9 height 9
click at [493, 269] on div "Swimming Pool 5" at bounding box center [528, 266] width 86 height 11
click at [487, 268] on icon "button" at bounding box center [489, 266] width 9 height 9
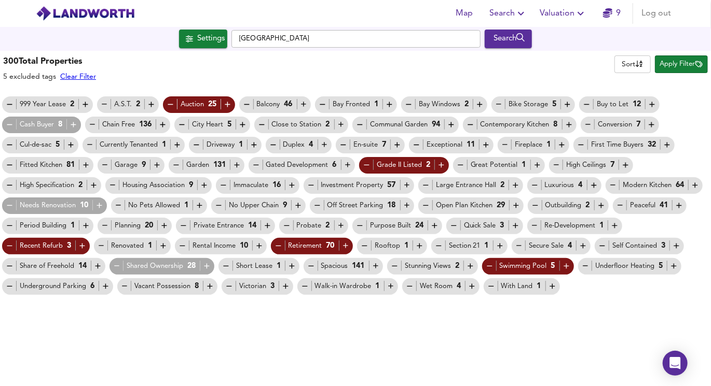
click at [487, 268] on icon "button" at bounding box center [489, 266] width 9 height 9
click at [422, 206] on icon "button" at bounding box center [425, 205] width 9 height 9
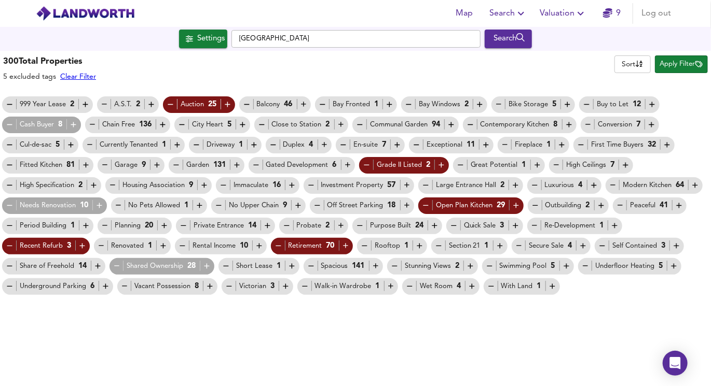
click at [95, 202] on icon "button" at bounding box center [99, 205] width 9 height 9
click at [672, 67] on span "Apply Filter" at bounding box center [681, 65] width 43 height 12
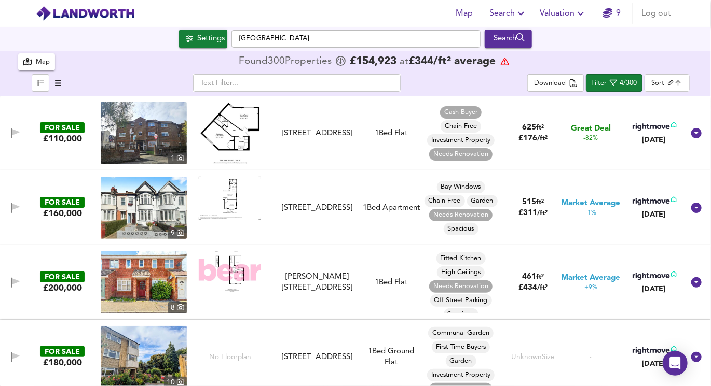
click at [670, 85] on body "Map Search Valuation 9 Log out Settings [GEOGRAPHIC_DATA] Search 300 Results Le…" at bounding box center [355, 193] width 711 height 386
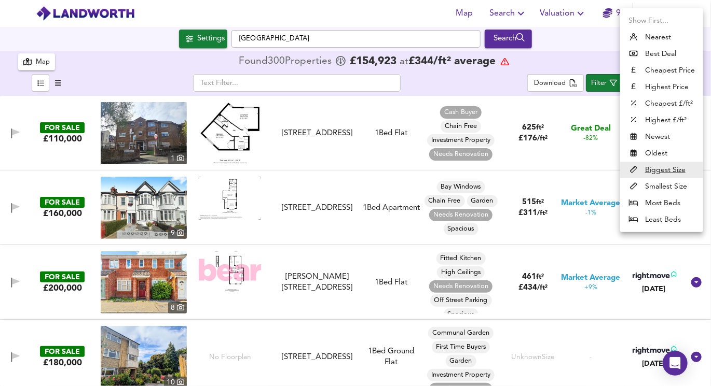
click at [593, 48] on div at bounding box center [355, 193] width 711 height 386
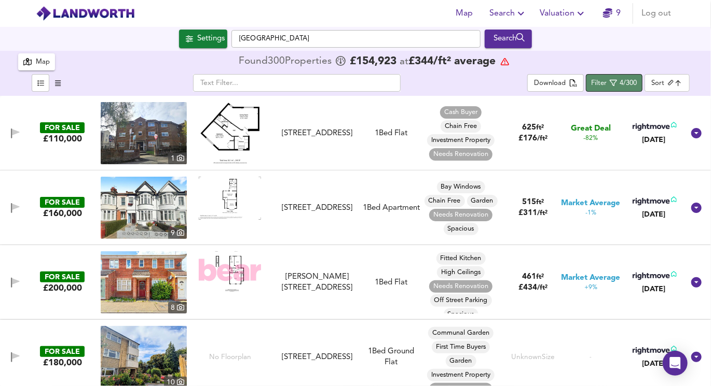
click at [599, 78] on div "Filter" at bounding box center [599, 84] width 16 height 12
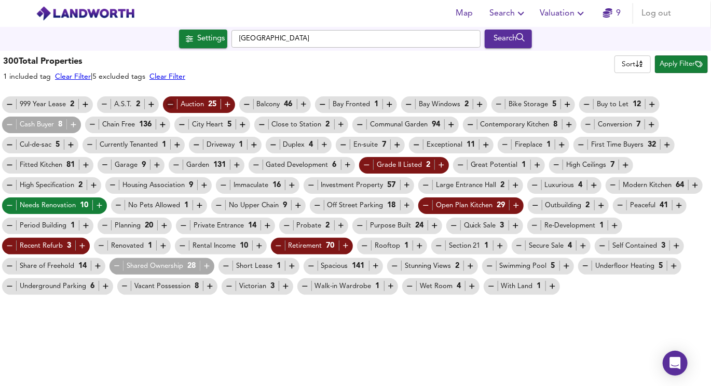
click at [169, 105] on icon "button" at bounding box center [170, 104] width 9 height 9
click at [665, 69] on span "Apply Filter" at bounding box center [681, 65] width 43 height 12
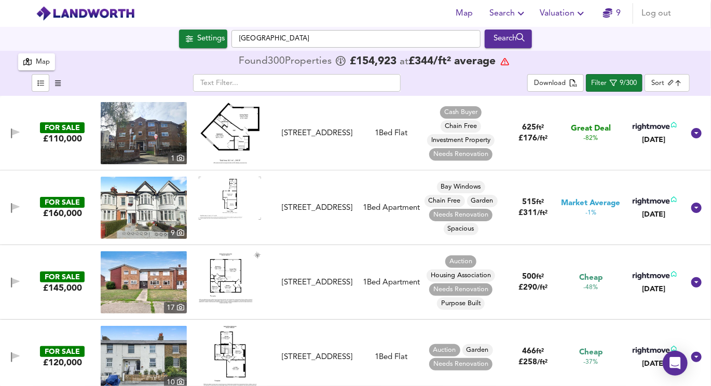
click at [662, 80] on body "Map Search Valuation 9 Log out Settings [GEOGRAPHIC_DATA] Search 300 Results Le…" at bounding box center [355, 193] width 711 height 386
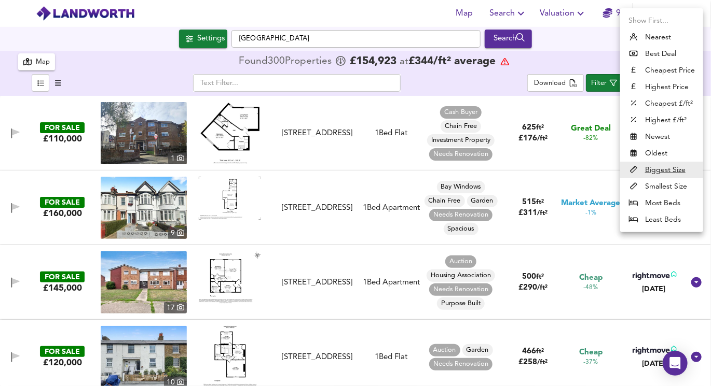
click at [531, 81] on div at bounding box center [355, 193] width 711 height 386
click at [658, 82] on body "Map Search Valuation 9 Log out Settings [GEOGRAPHIC_DATA] Search 300 Results Le…" at bounding box center [355, 193] width 711 height 386
click at [575, 56] on div at bounding box center [355, 193] width 711 height 386
click at [662, 85] on body "Map Search Valuation 9 Log out Settings [GEOGRAPHIC_DATA] Search 300 Results Le…" at bounding box center [355, 193] width 711 height 386
click at [553, 44] on div at bounding box center [355, 193] width 711 height 386
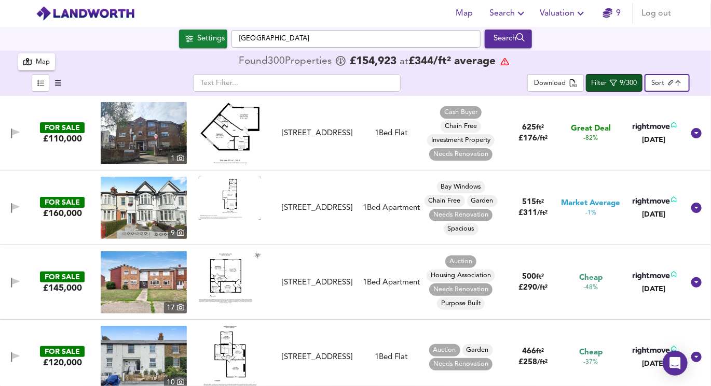
click at [603, 82] on div "Filter" at bounding box center [599, 84] width 16 height 12
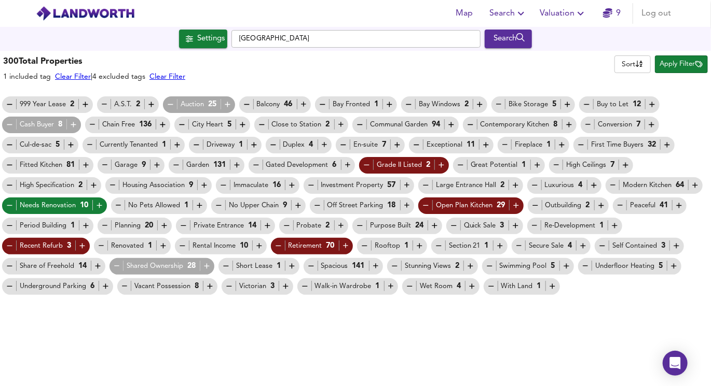
click at [165, 98] on div "Auction 25" at bounding box center [199, 104] width 72 height 17
click at [168, 103] on icon "button" at bounding box center [170, 104] width 9 height 9
click at [668, 66] on span "Apply Filter" at bounding box center [681, 65] width 43 height 12
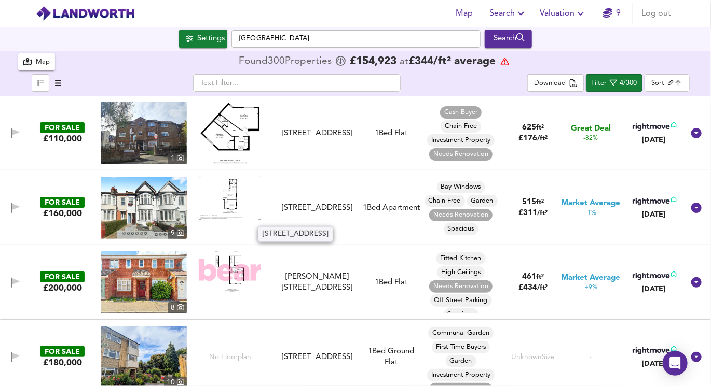
scroll to position [8, 0]
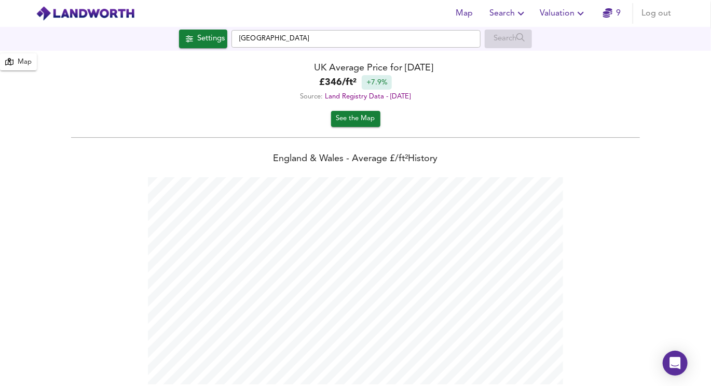
scroll to position [386, 711]
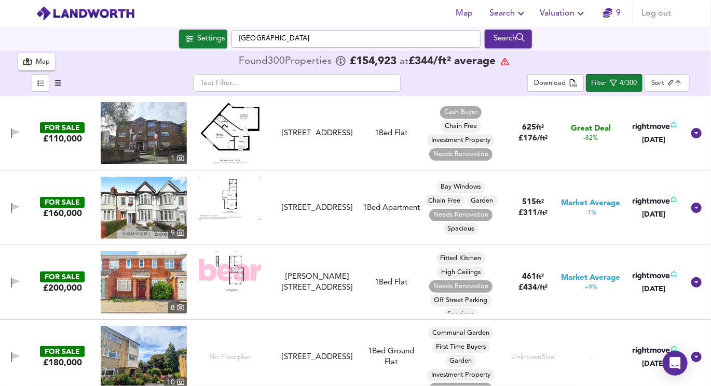
click at [229, 139] on img at bounding box center [230, 133] width 60 height 62
click at [161, 131] on img at bounding box center [144, 133] width 86 height 62
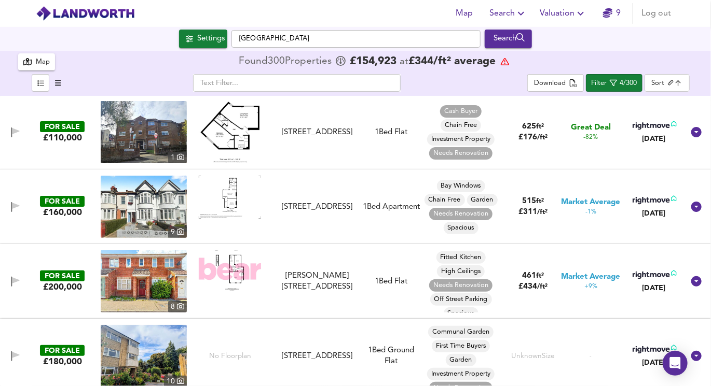
scroll to position [5, 0]
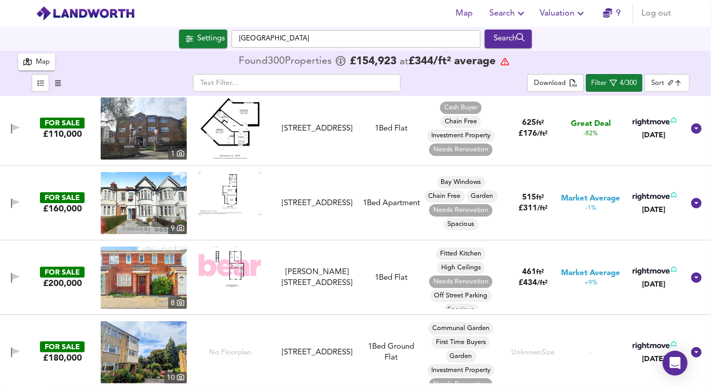
click at [171, 196] on img at bounding box center [144, 203] width 86 height 62
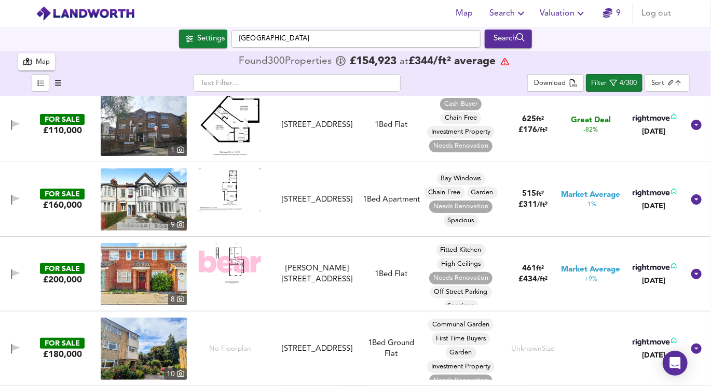
click at [169, 282] on img at bounding box center [144, 274] width 86 height 62
click at [150, 340] on img at bounding box center [144, 349] width 86 height 62
drag, startPoint x: 627, startPoint y: 85, endPoint x: 661, endPoint y: 71, distance: 36.8
click at [661, 71] on div "Map Found 300 Propert ies £ 154,923 at £ 344 / ft² average ​ Download Filter 4/…" at bounding box center [355, 73] width 711 height 45
click at [623, 85] on div "4/300" at bounding box center [628, 84] width 17 height 12
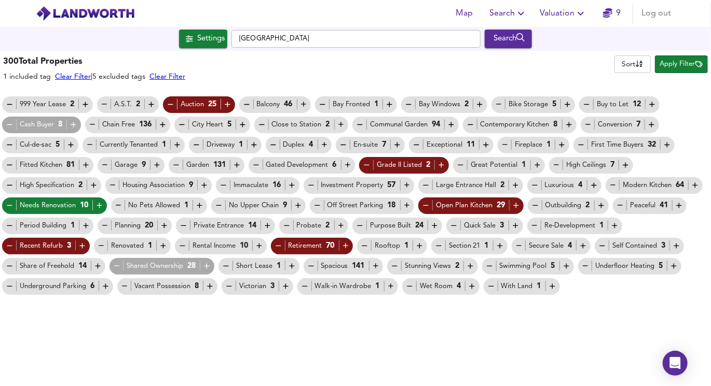
click at [10, 204] on icon "button" at bounding box center [9, 205] width 9 height 9
click at [73, 122] on icon "button" at bounding box center [73, 124] width 5 height 5
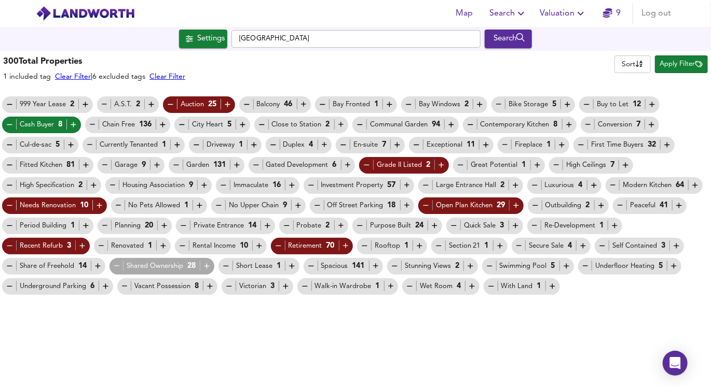
click at [673, 57] on button "Apply Filter" at bounding box center [681, 65] width 53 height 18
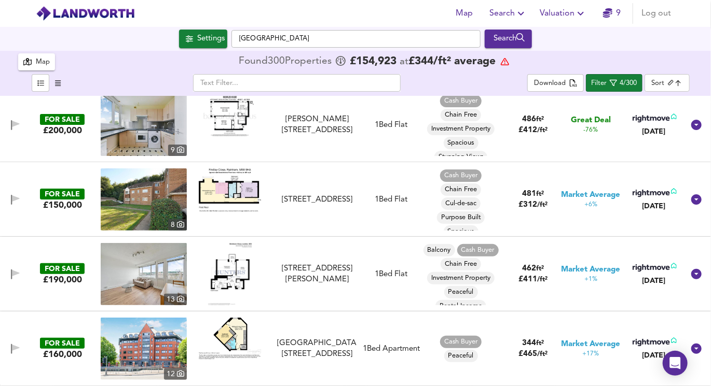
scroll to position [0, 0]
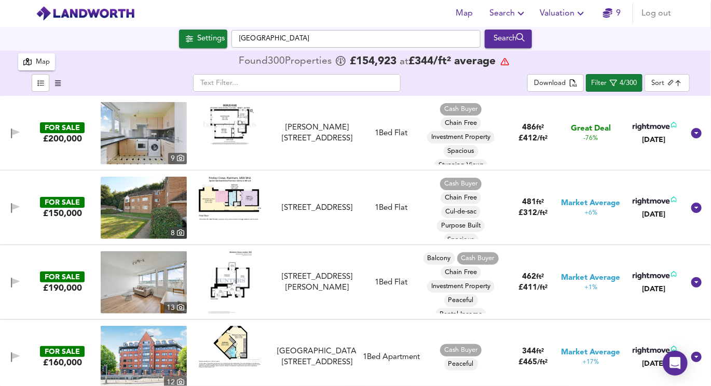
click at [145, 150] on img at bounding box center [144, 133] width 86 height 62
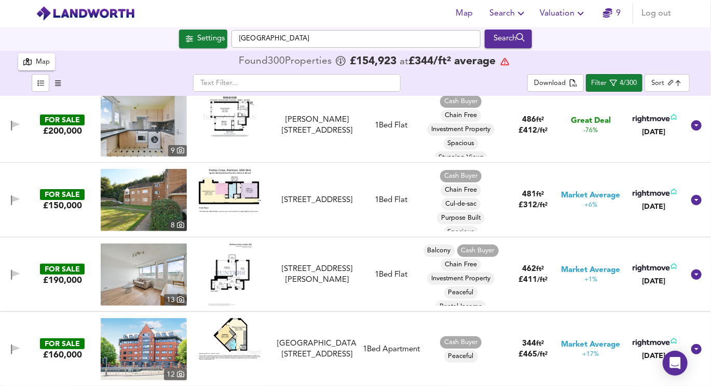
scroll to position [8, 0]
click at [235, 195] on img at bounding box center [230, 191] width 62 height 44
click at [164, 203] on img at bounding box center [144, 200] width 86 height 62
click at [240, 323] on img at bounding box center [230, 339] width 62 height 42
click at [617, 83] on icon "button" at bounding box center [613, 82] width 7 height 7
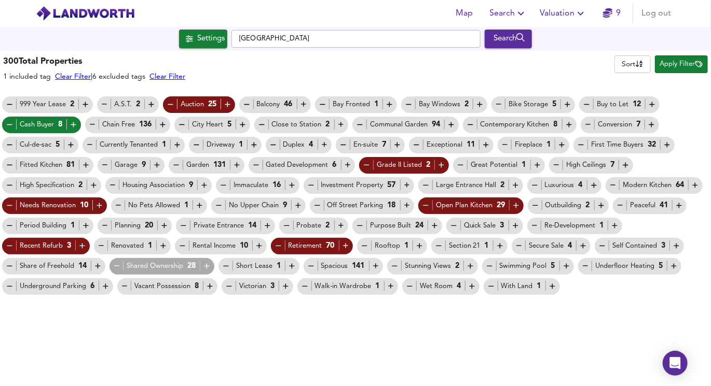
click at [7, 125] on icon "button" at bounding box center [9, 124] width 9 height 9
click at [408, 186] on icon "button" at bounding box center [407, 185] width 9 height 9
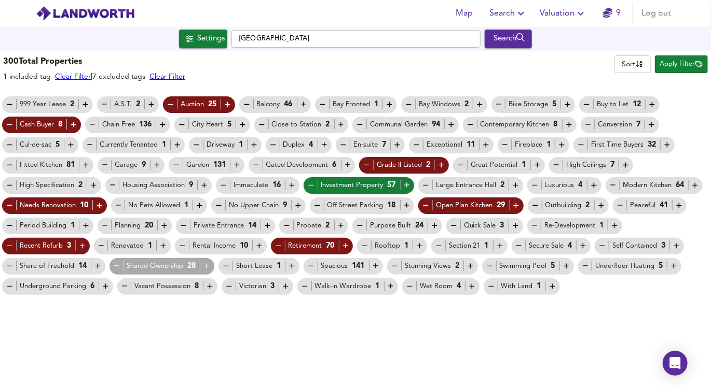
click at [533, 186] on icon "button" at bounding box center [534, 185] width 9 height 9
click at [197, 183] on div "Housing Association 9" at bounding box center [158, 185] width 101 height 11
click at [202, 183] on icon "button" at bounding box center [204, 185] width 9 height 9
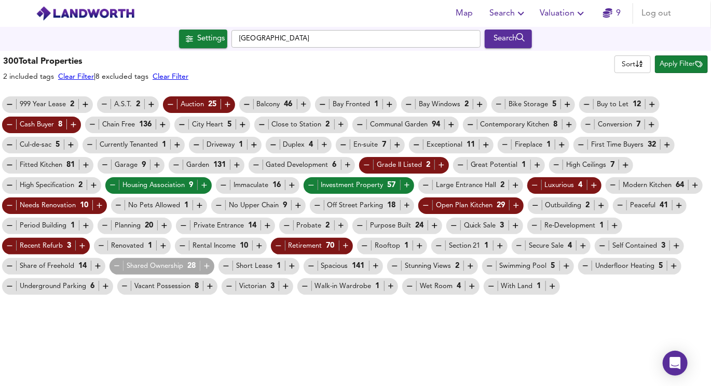
click at [341, 224] on icon "button" at bounding box center [341, 226] width 9 height 9
click at [663, 66] on span "Apply Filter" at bounding box center [681, 65] width 43 height 12
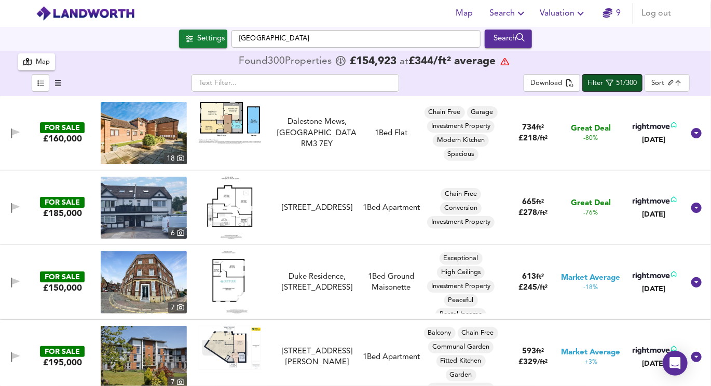
click at [628, 85] on div "51/300" at bounding box center [626, 84] width 21 height 12
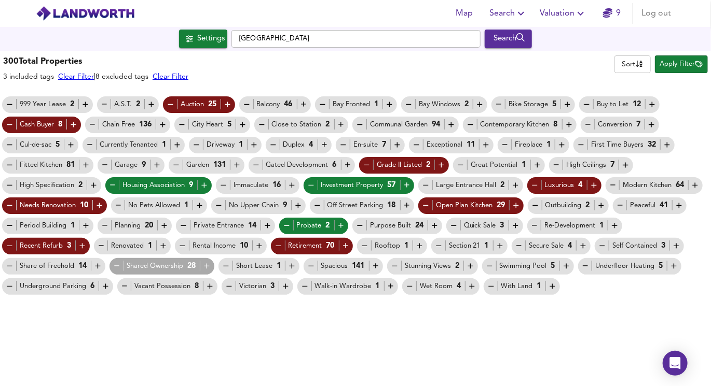
click at [286, 225] on icon "button" at bounding box center [286, 226] width 9 height 9
click at [675, 65] on span "Apply Filter" at bounding box center [681, 65] width 43 height 12
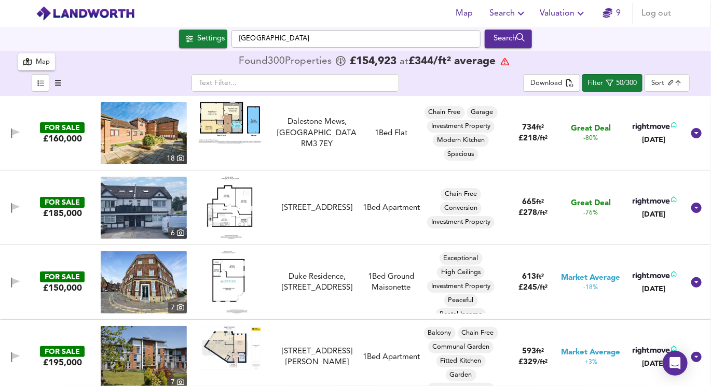
click at [672, 85] on body "Map Search Valuation 9 Log out Settings [GEOGRAPHIC_DATA] Search 300 Results Le…" at bounding box center [355, 193] width 711 height 386
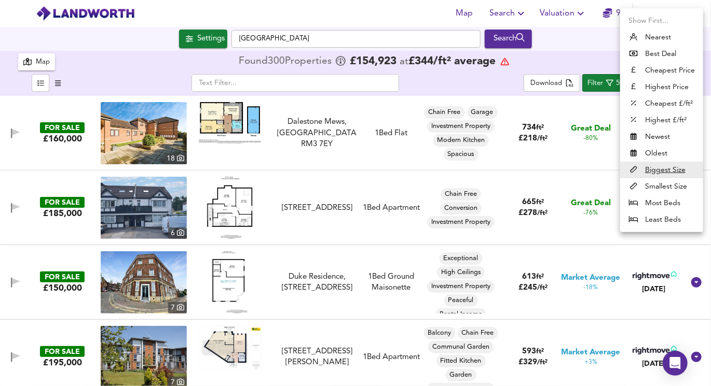
click at [523, 75] on div at bounding box center [355, 193] width 711 height 386
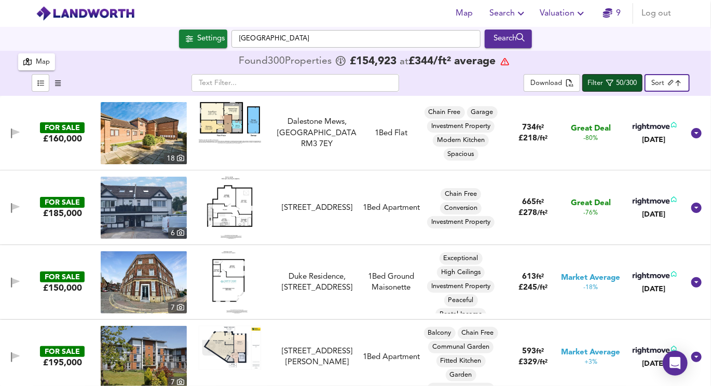
click at [633, 85] on div "50/300" at bounding box center [626, 84] width 21 height 12
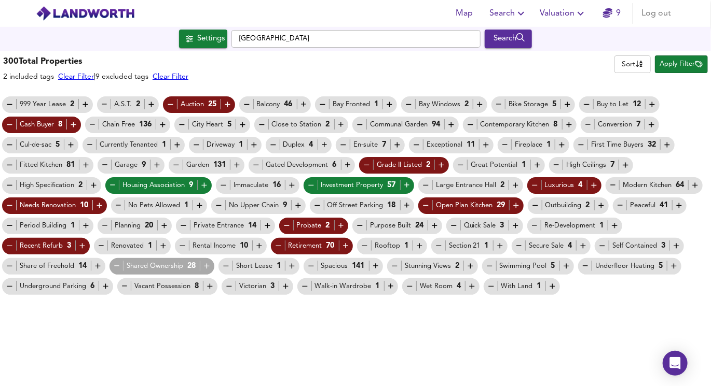
click at [286, 228] on icon "button" at bounding box center [286, 226] width 9 height 9
click at [660, 65] on span "Apply Filter" at bounding box center [681, 65] width 43 height 12
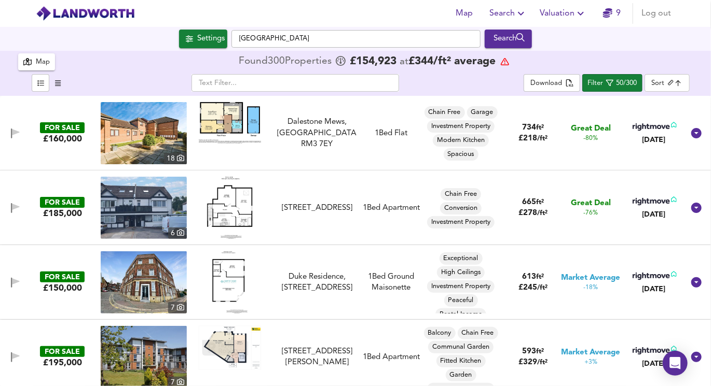
click at [234, 118] on img at bounding box center [230, 123] width 62 height 42
click at [168, 120] on img at bounding box center [144, 133] width 86 height 62
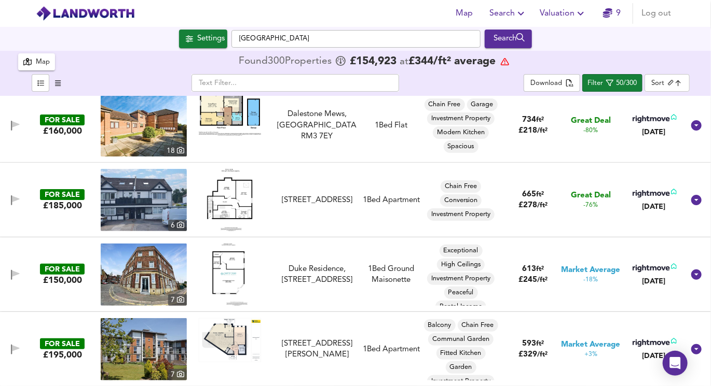
click at [224, 212] on img at bounding box center [230, 200] width 46 height 62
click at [137, 223] on img at bounding box center [144, 200] width 86 height 62
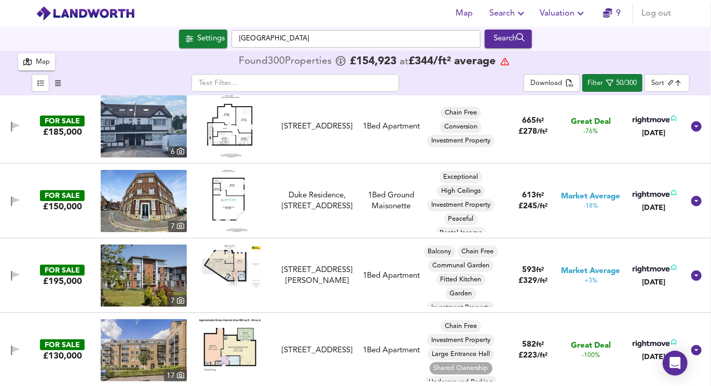
scroll to position [94, 0]
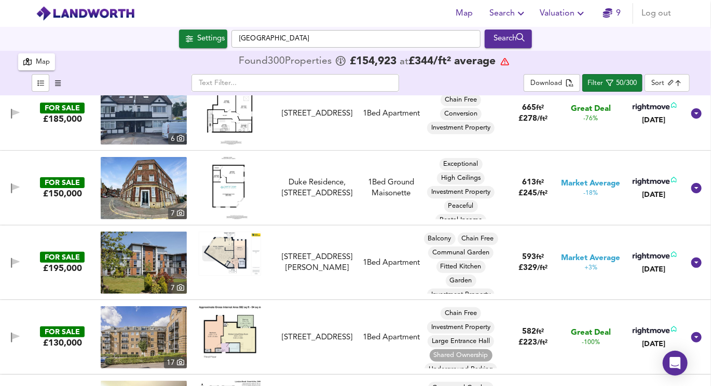
click at [236, 188] on img at bounding box center [229, 188] width 35 height 62
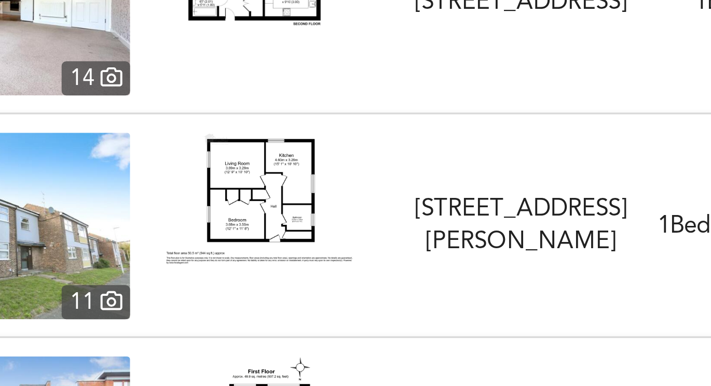
scroll to position [372, 0]
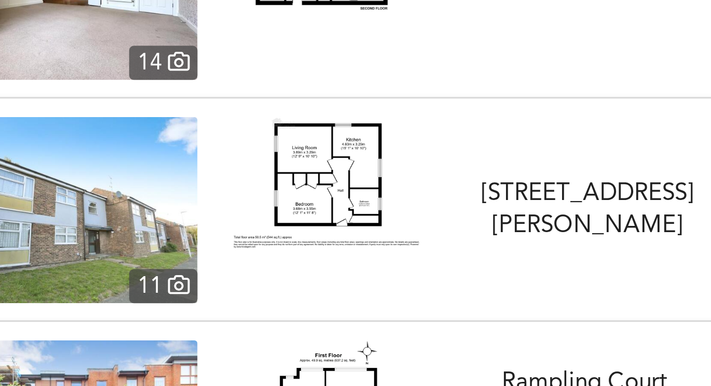
click at [224, 191] on img at bounding box center [230, 200] width 62 height 44
click at [168, 213] on img at bounding box center [144, 209] width 86 height 62
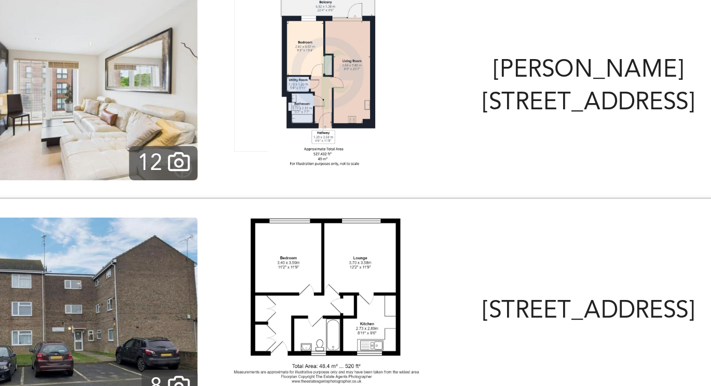
scroll to position [593, 0]
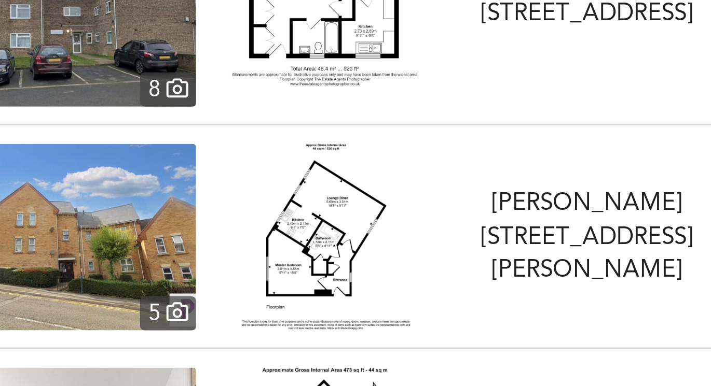
click at [161, 295] on img at bounding box center [144, 287] width 86 height 62
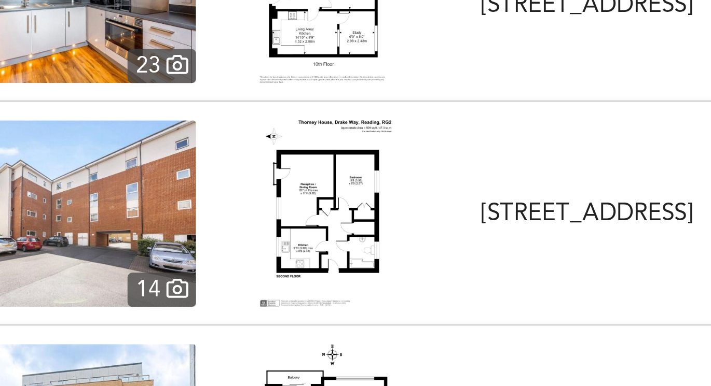
scroll to position [827, 0]
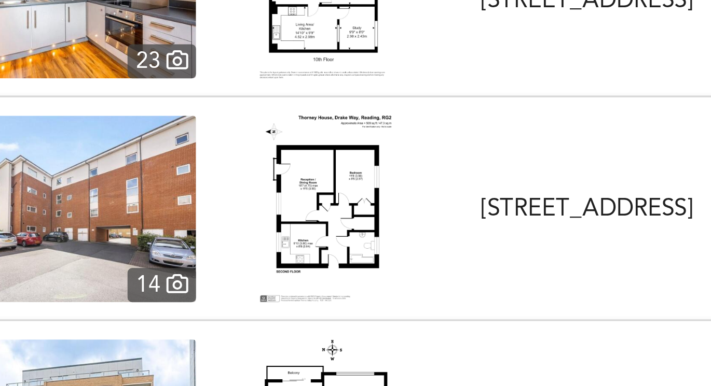
click at [181, 282] on img at bounding box center [144, 277] width 86 height 62
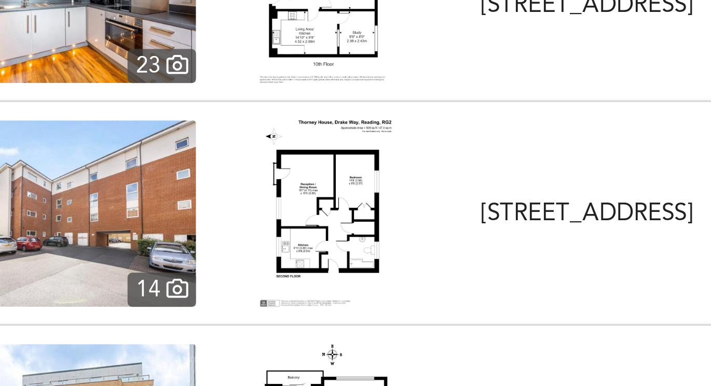
scroll to position [825, 0]
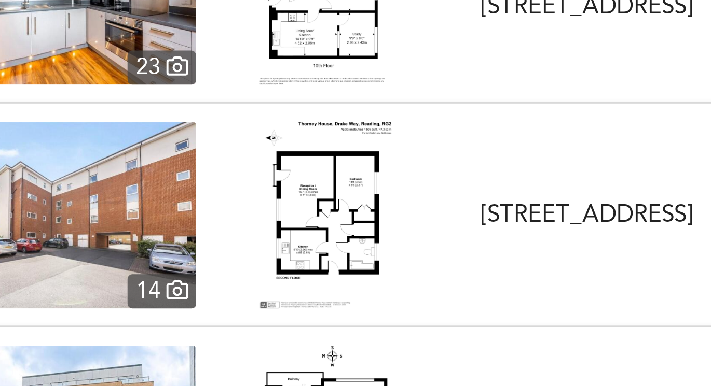
click at [179, 272] on img at bounding box center [144, 279] width 86 height 62
